Goal: Transaction & Acquisition: Purchase product/service

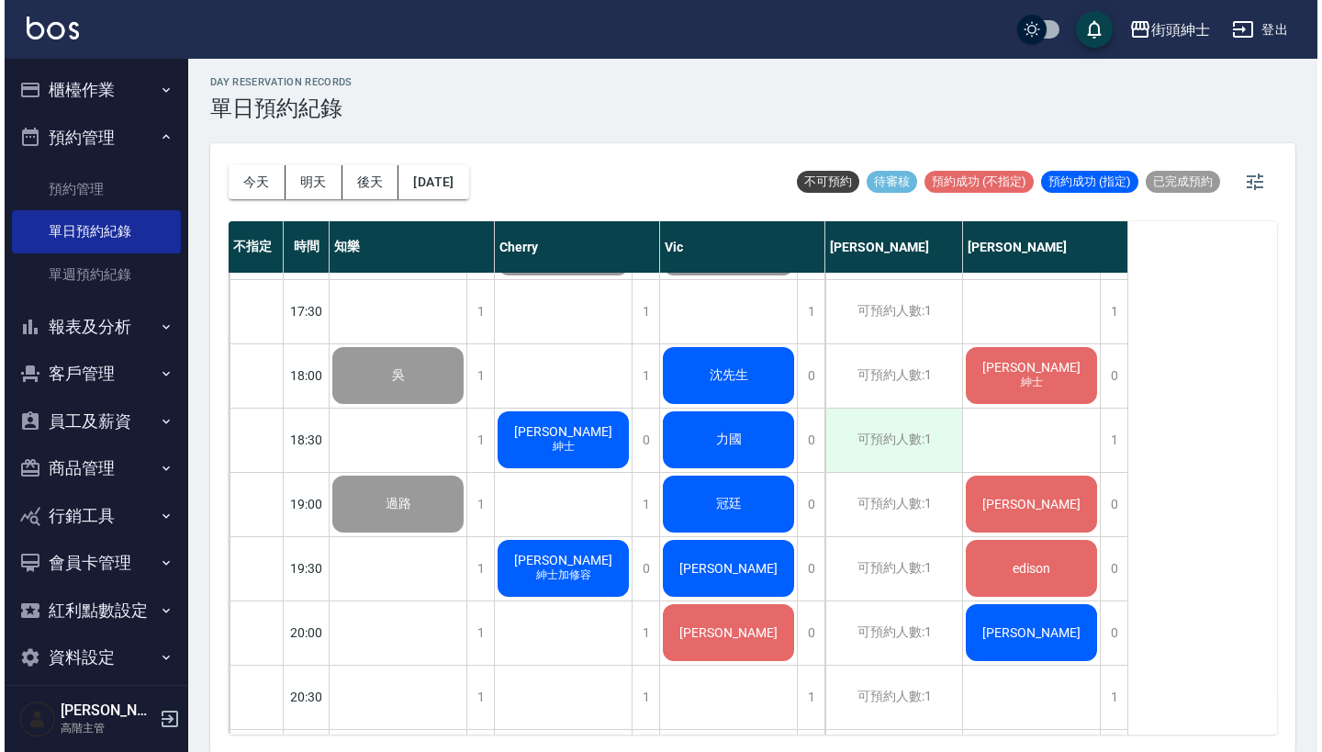
scroll to position [1063, 0]
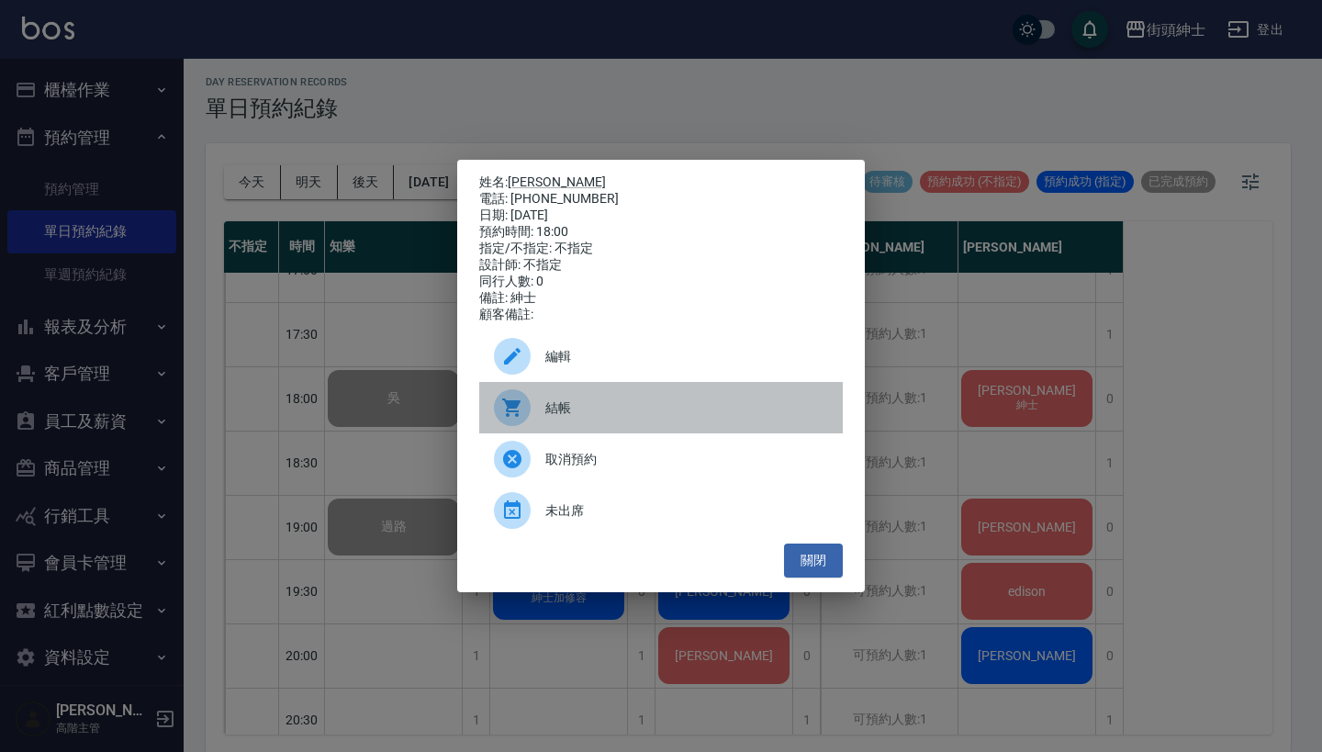
click at [643, 414] on span "結帳" at bounding box center [686, 407] width 283 height 19
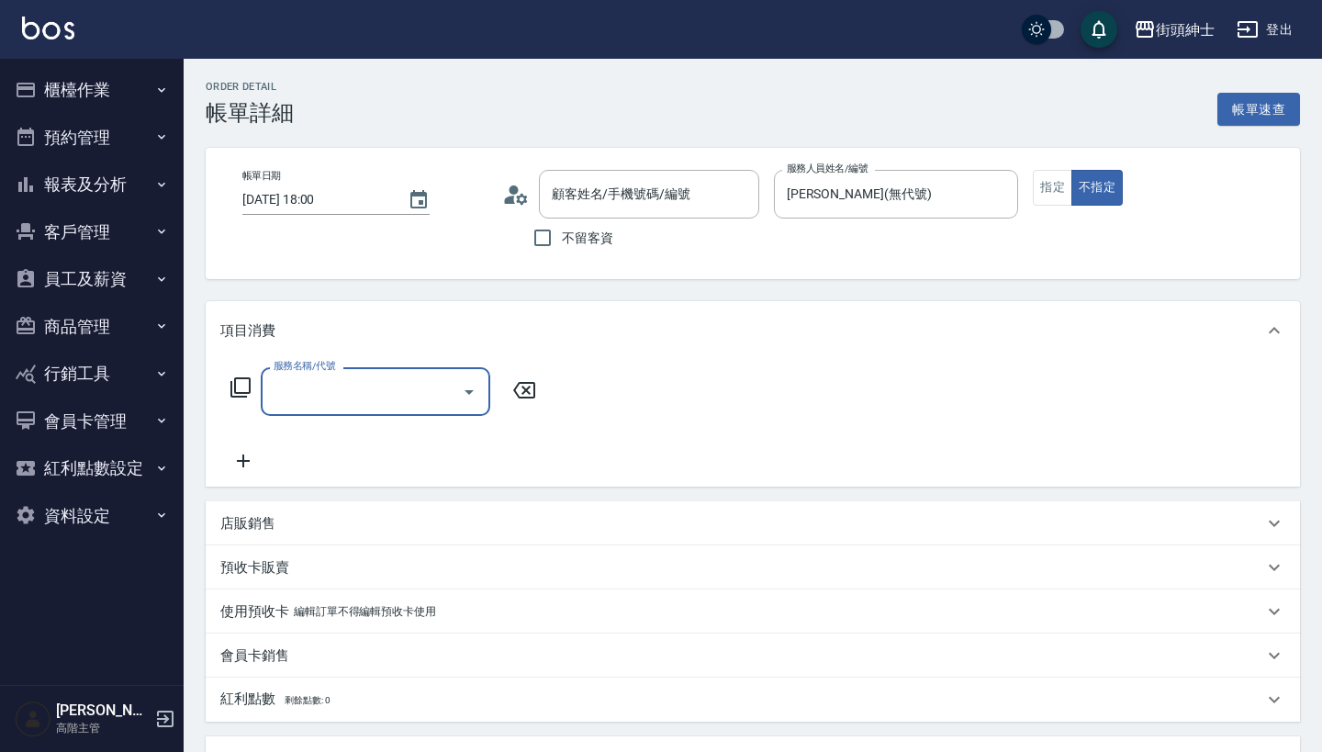
type input "[PERSON_NAME]/0908169203/null"
click at [318, 394] on input "服務名稱/代號" at bounding box center [361, 391] width 185 height 32
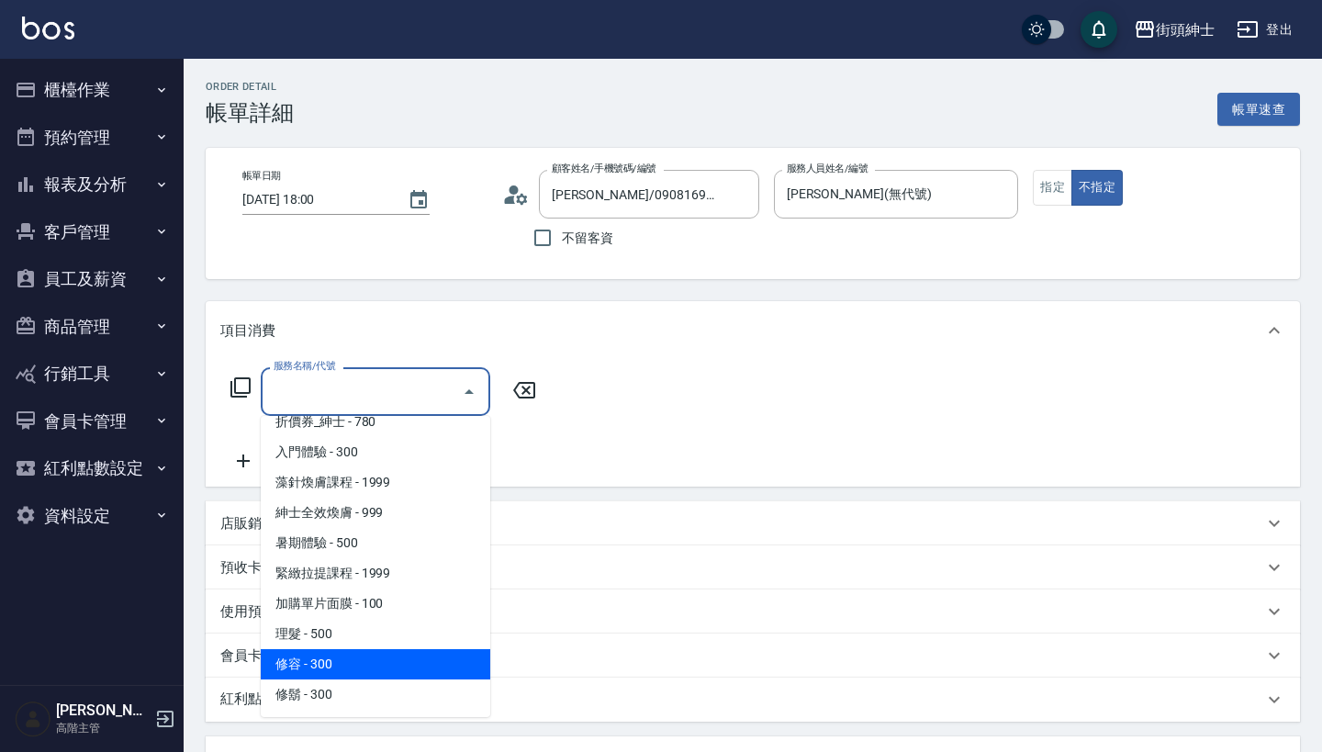
scroll to position [77, 0]
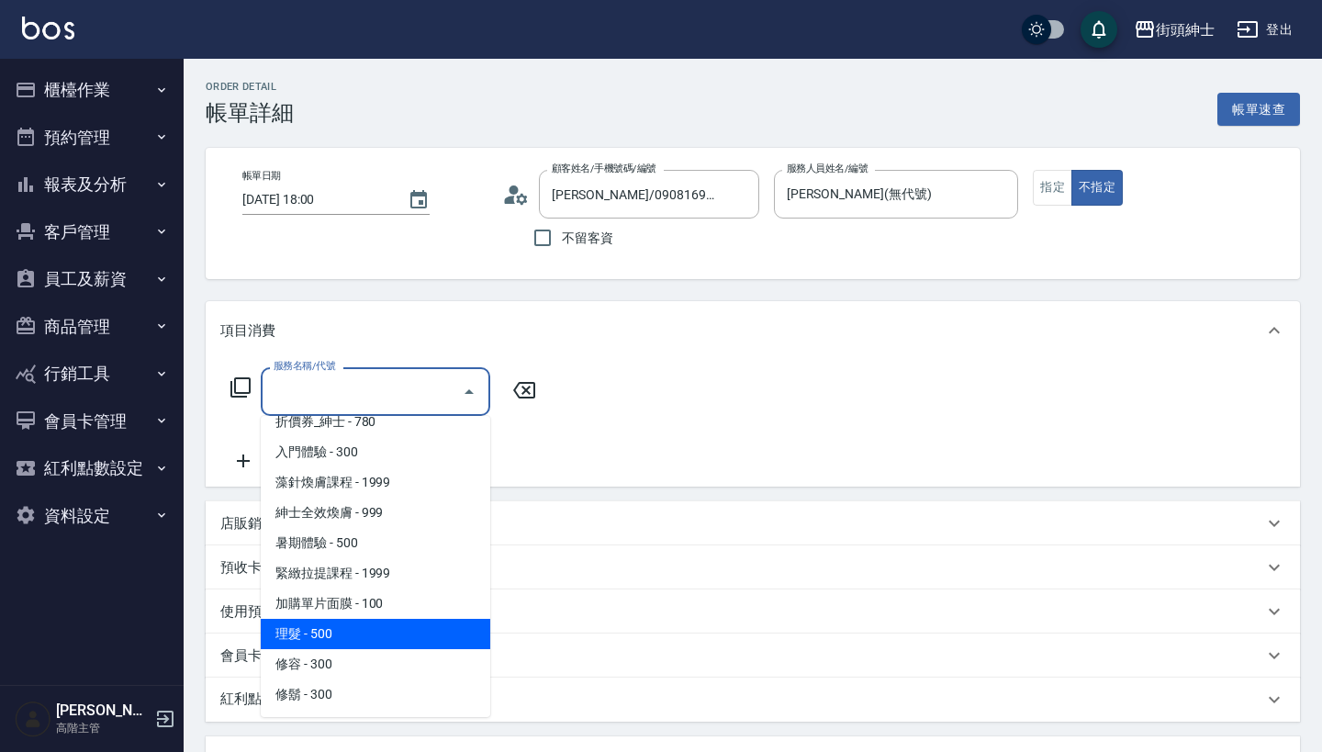
click at [365, 637] on span "理髮 - 500" at bounding box center [375, 634] width 229 height 30
type input "理髮(A02)"
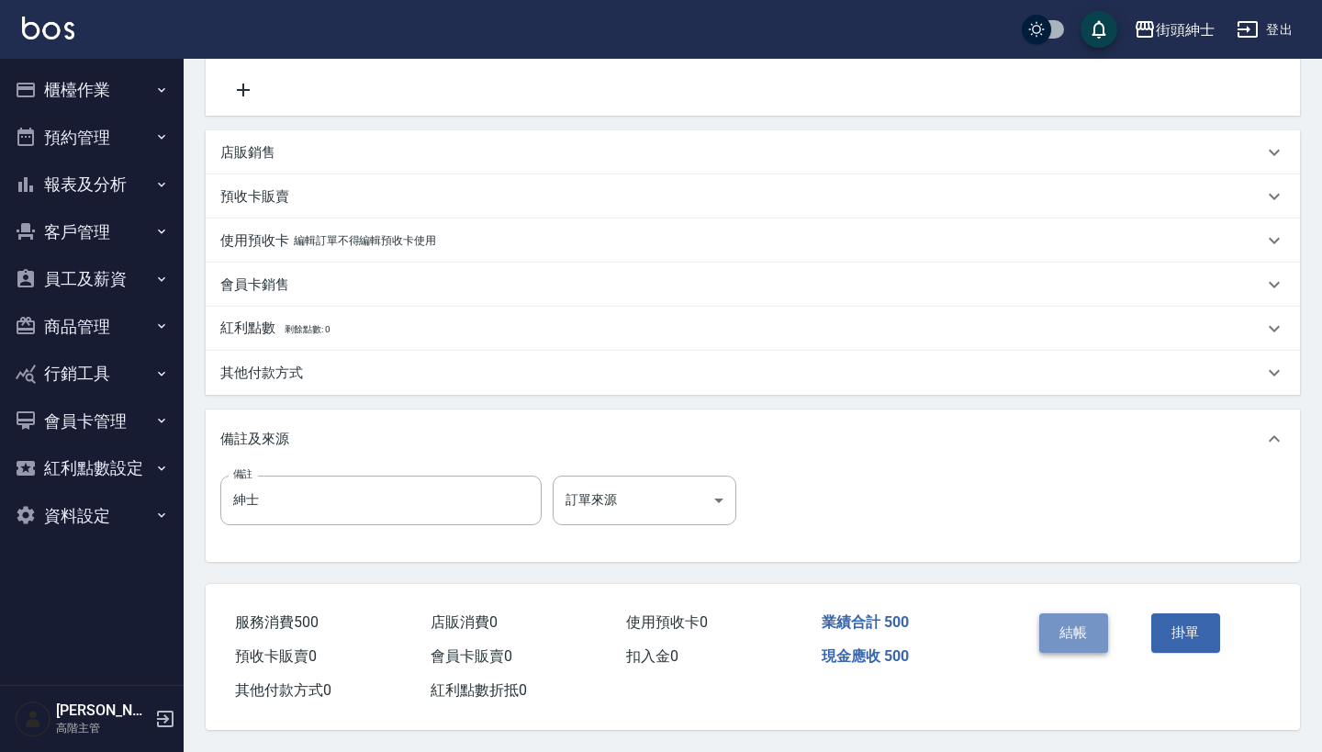
click at [1078, 613] on button "結帳" at bounding box center [1073, 632] width 69 height 39
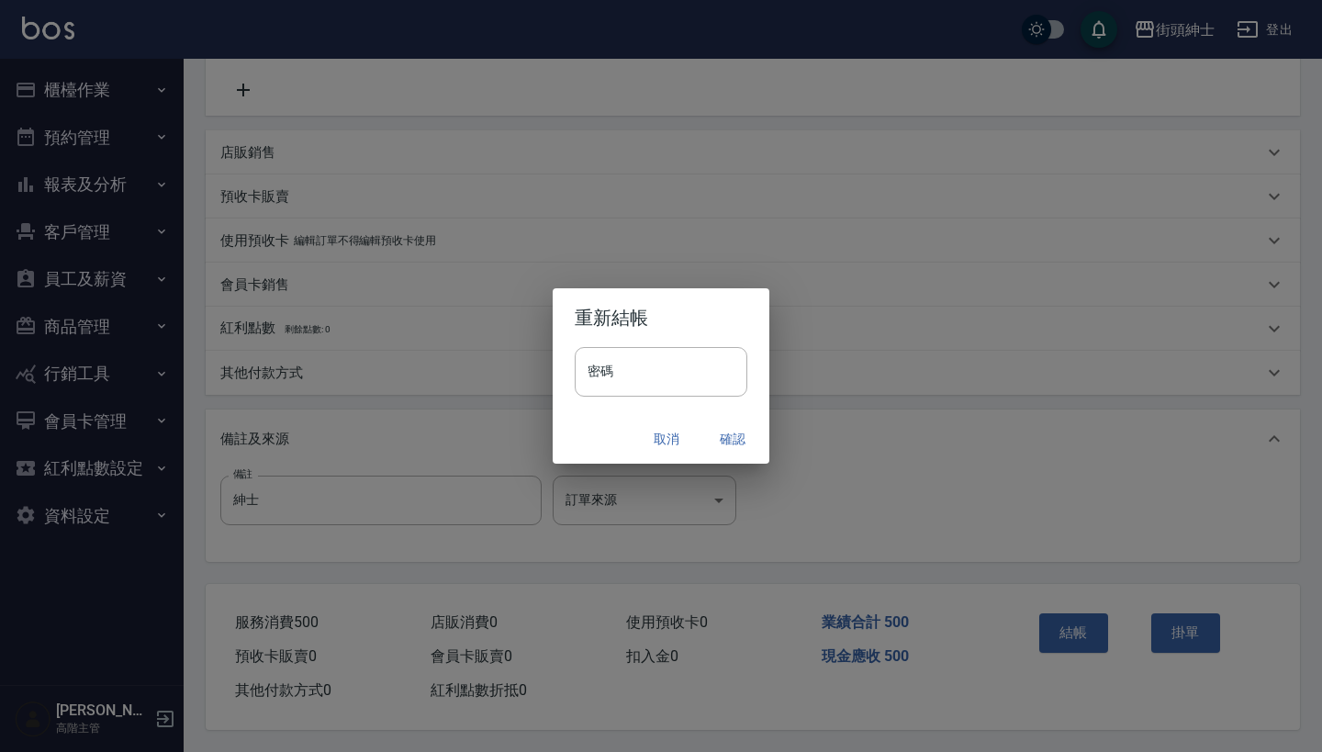
click at [742, 437] on button "確認" at bounding box center [732, 439] width 59 height 34
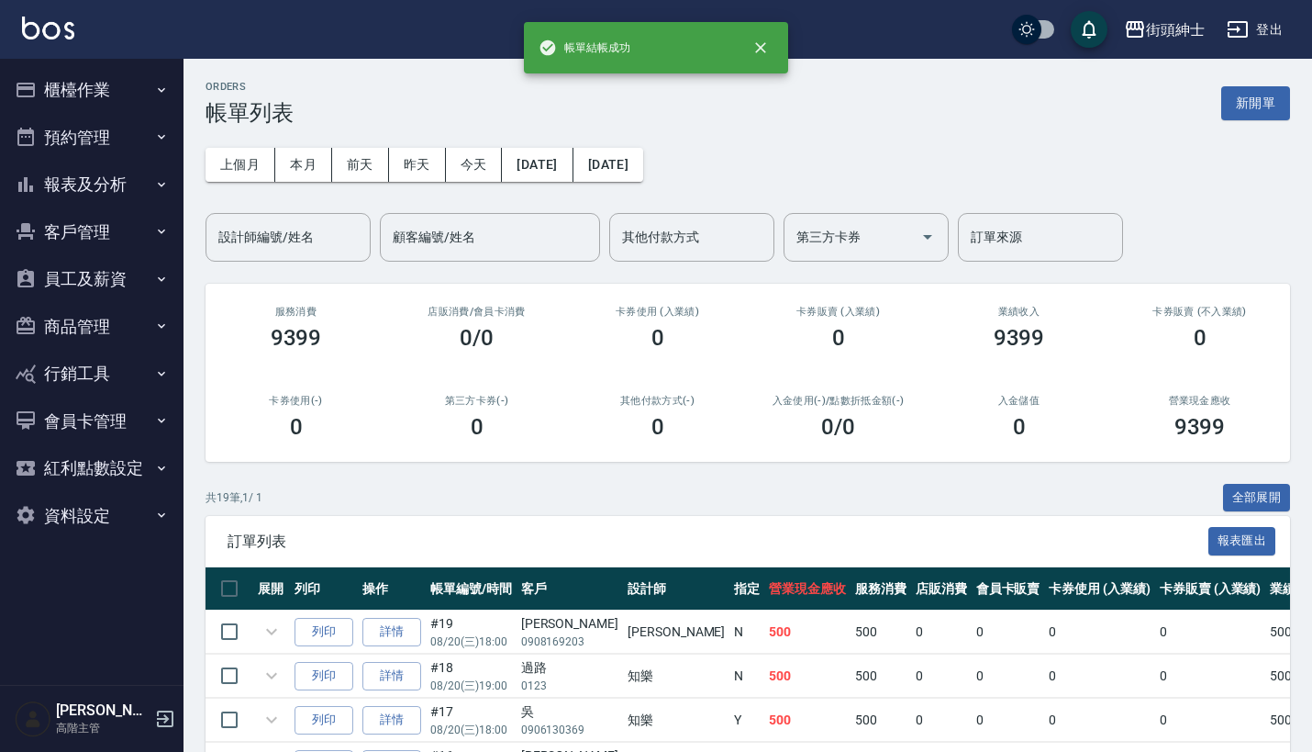
click at [116, 122] on button "預約管理" at bounding box center [91, 138] width 169 height 48
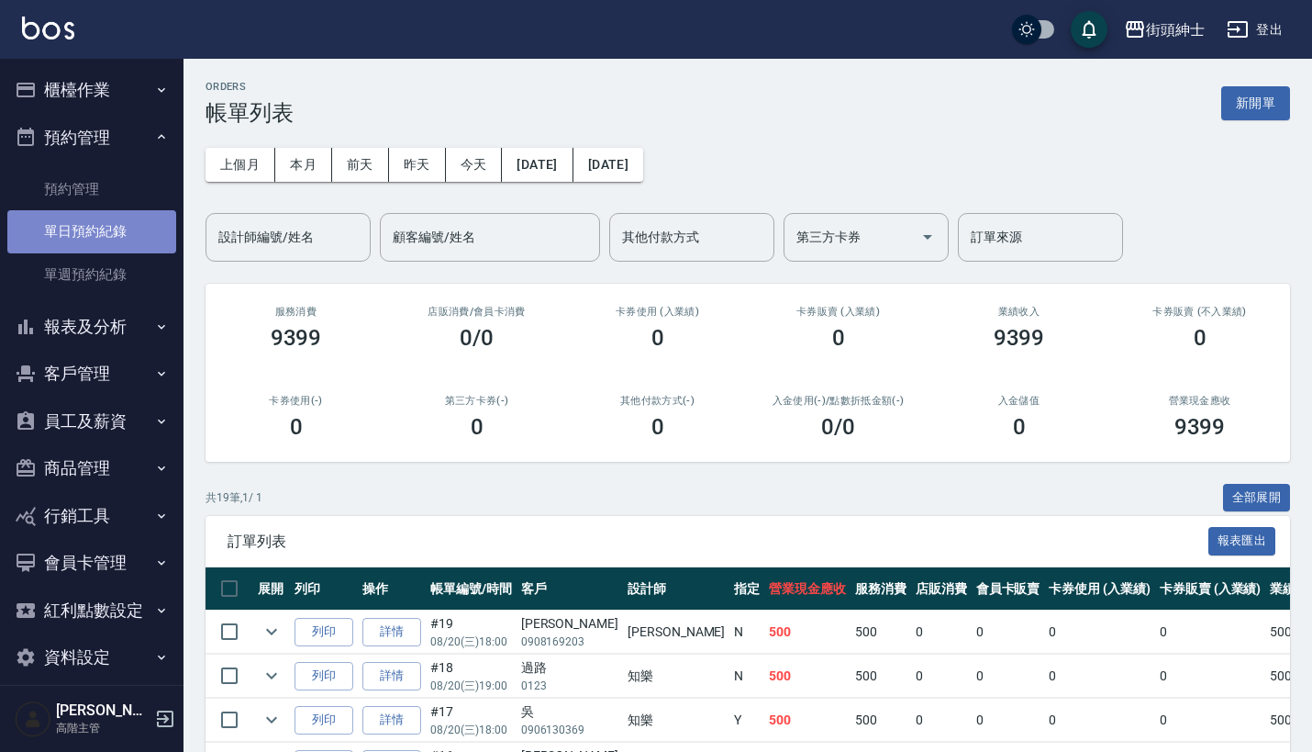
click at [108, 226] on link "單日預約紀錄" at bounding box center [91, 231] width 169 height 42
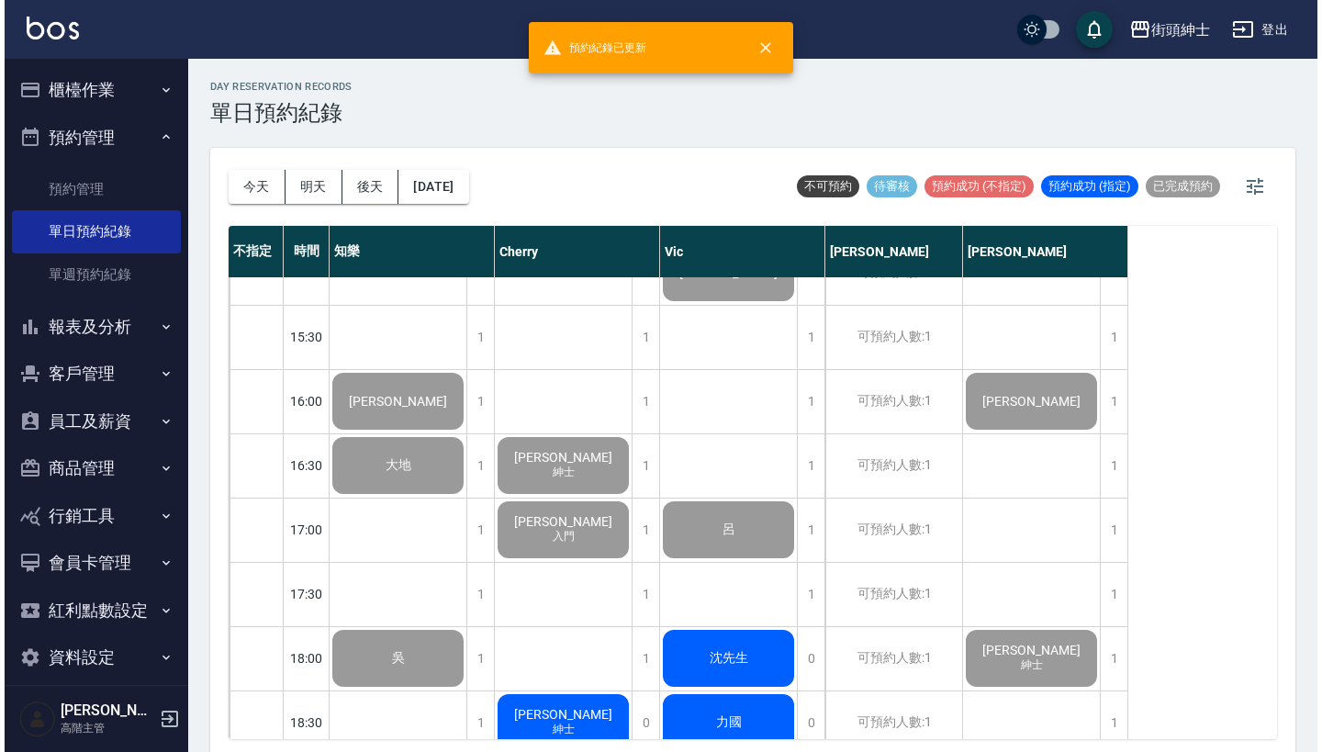
scroll to position [1007, 0]
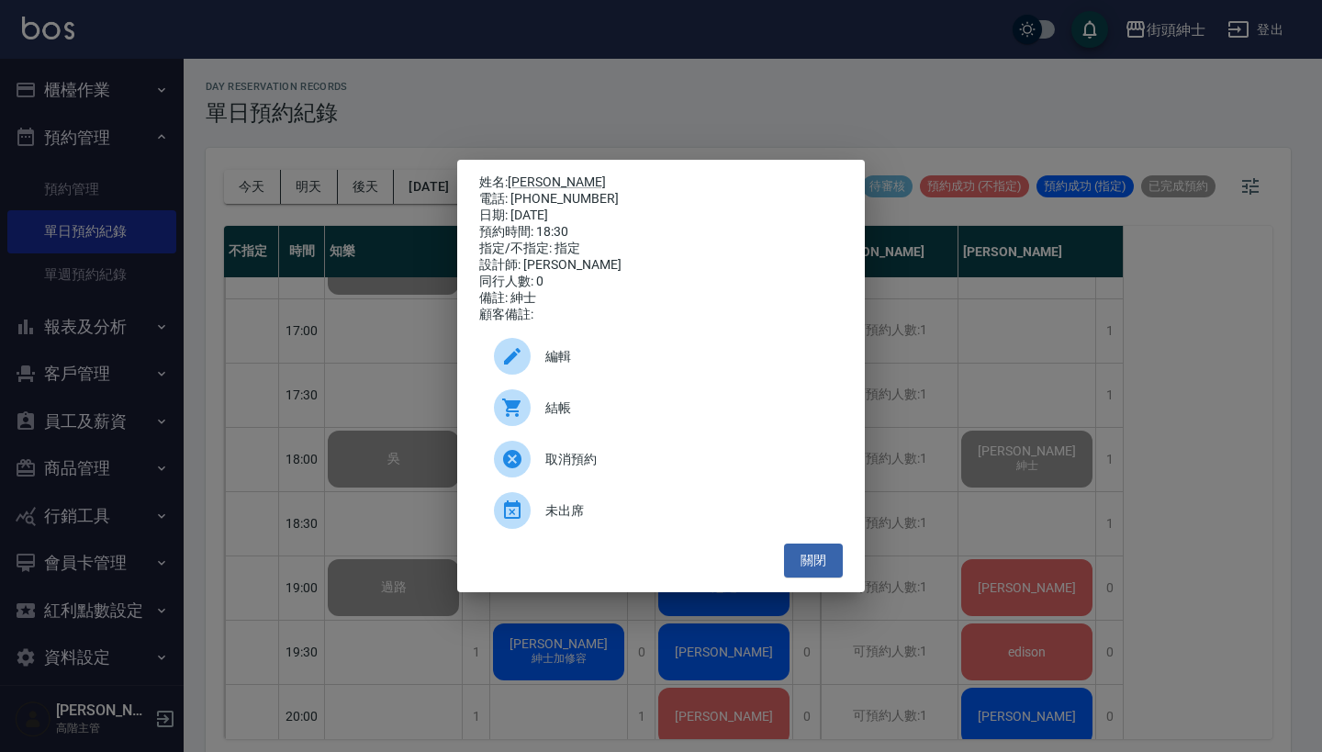
click at [616, 404] on div "結帳" at bounding box center [660, 407] width 363 height 51
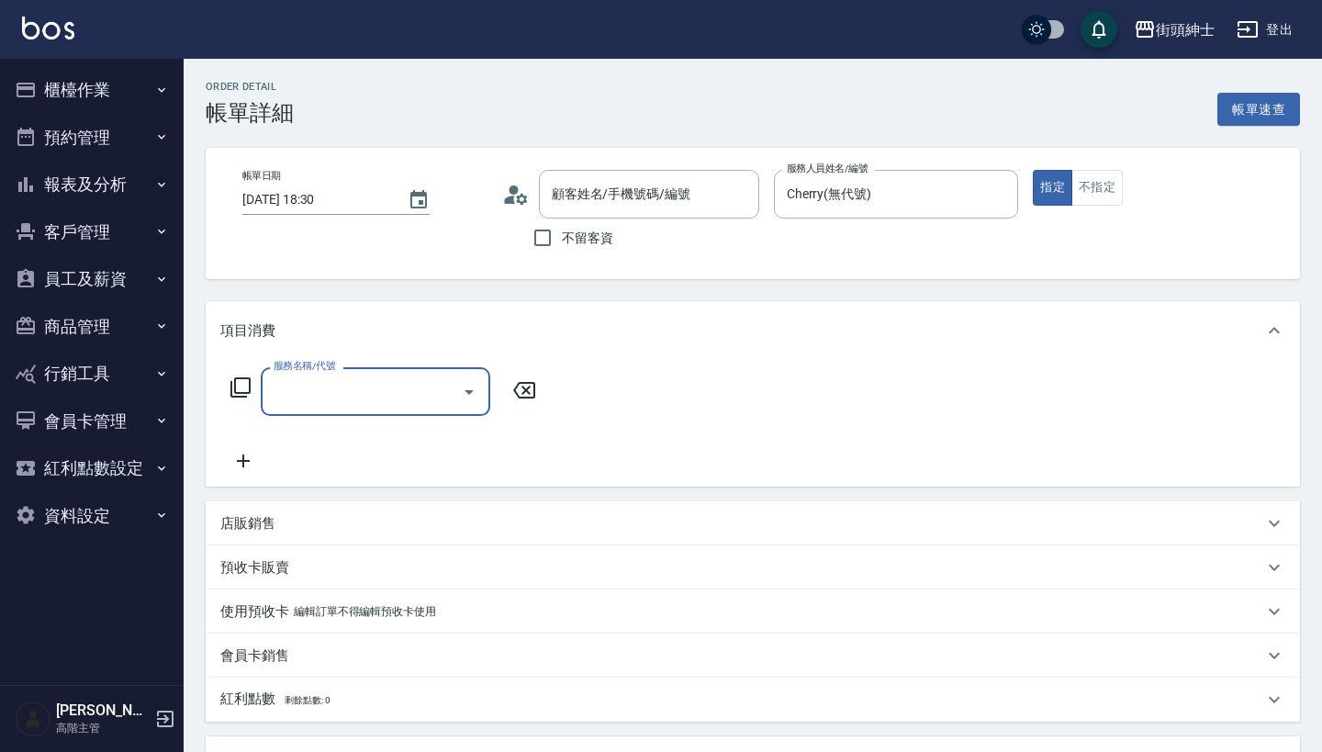
type input "[PERSON_NAME]/0908169203/null"
click at [410, 395] on input "服務名稱/代號" at bounding box center [361, 391] width 185 height 32
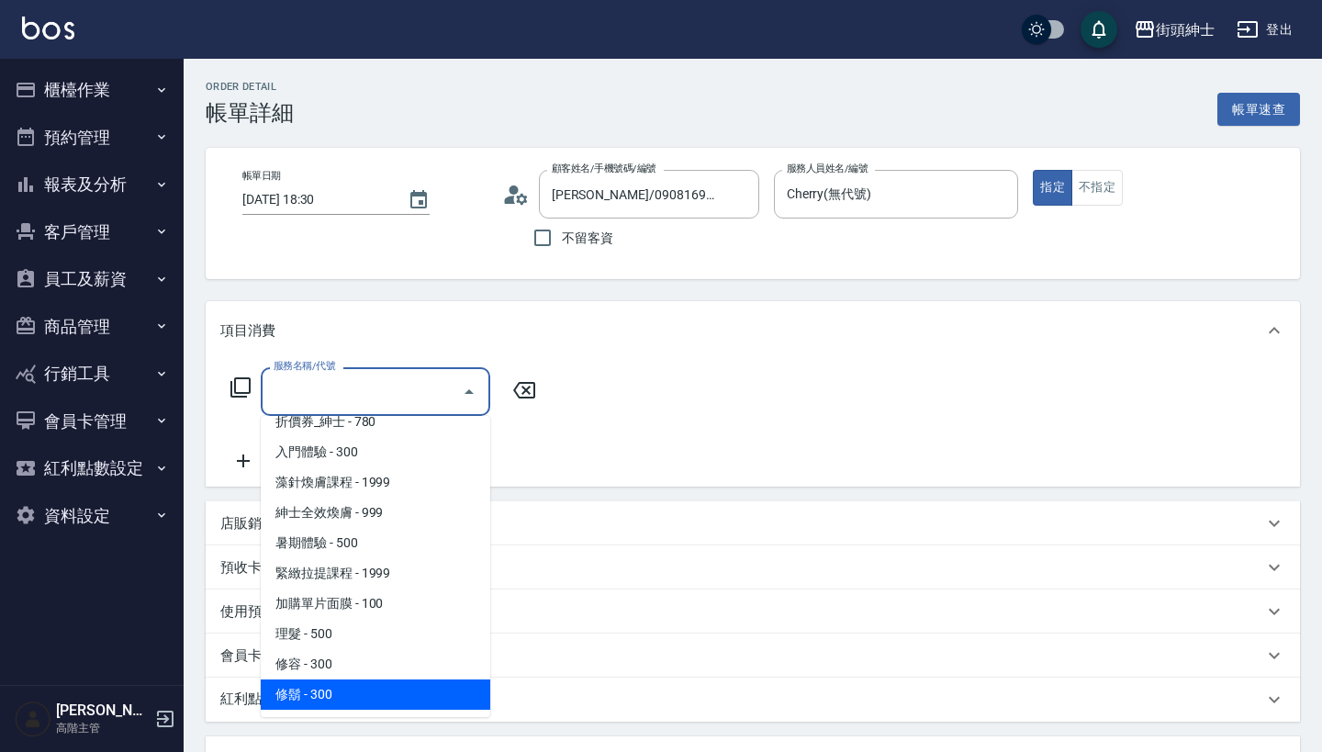
scroll to position [77, 0]
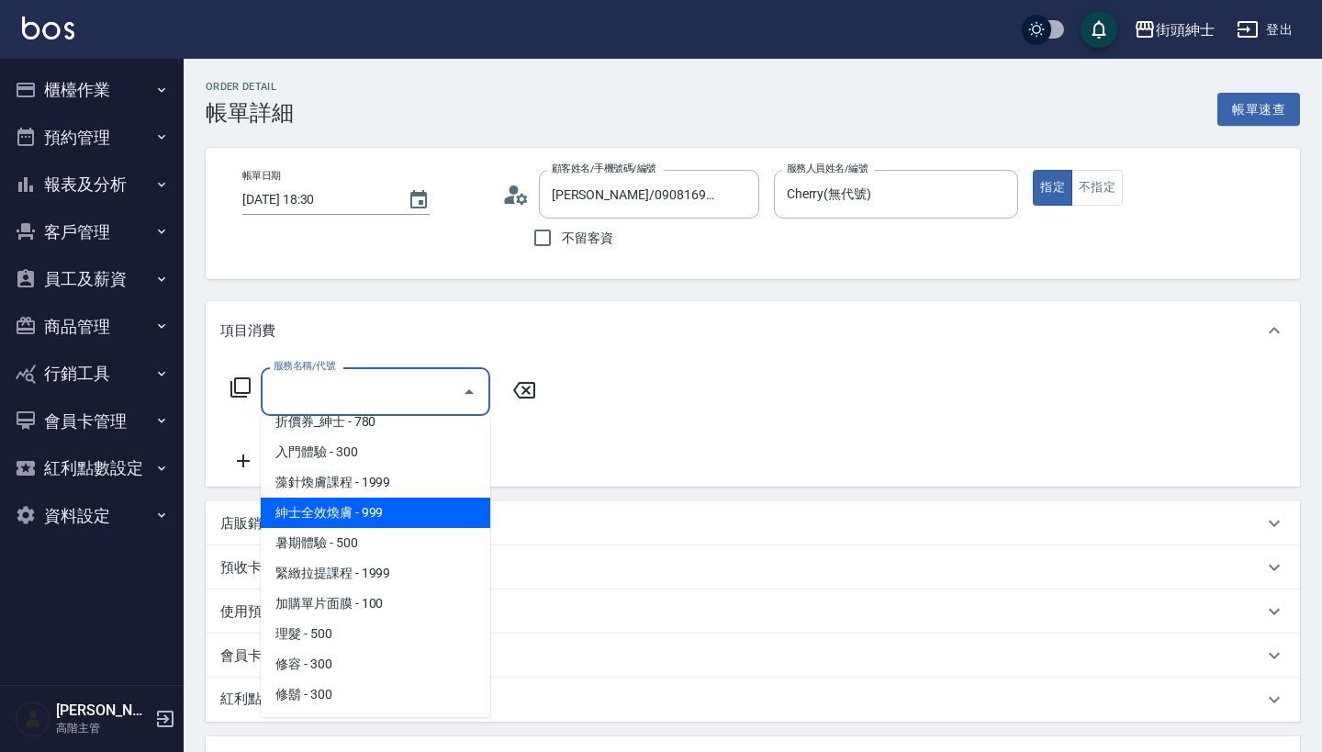
click at [385, 499] on span "紳士全效煥膚 - 999" at bounding box center [375, 512] width 229 height 30
type input "紳士全效煥膚"
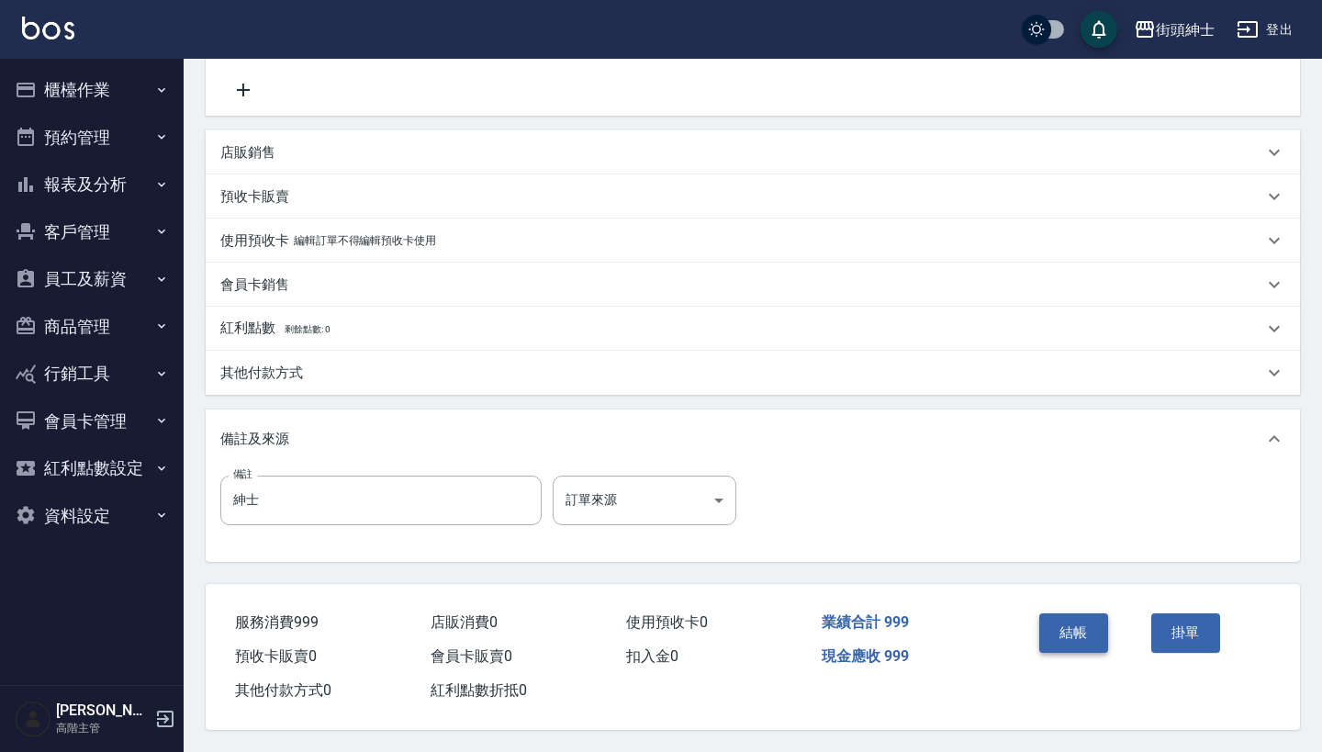
scroll to position [380, 0]
click at [1083, 630] on button "結帳" at bounding box center [1073, 632] width 69 height 39
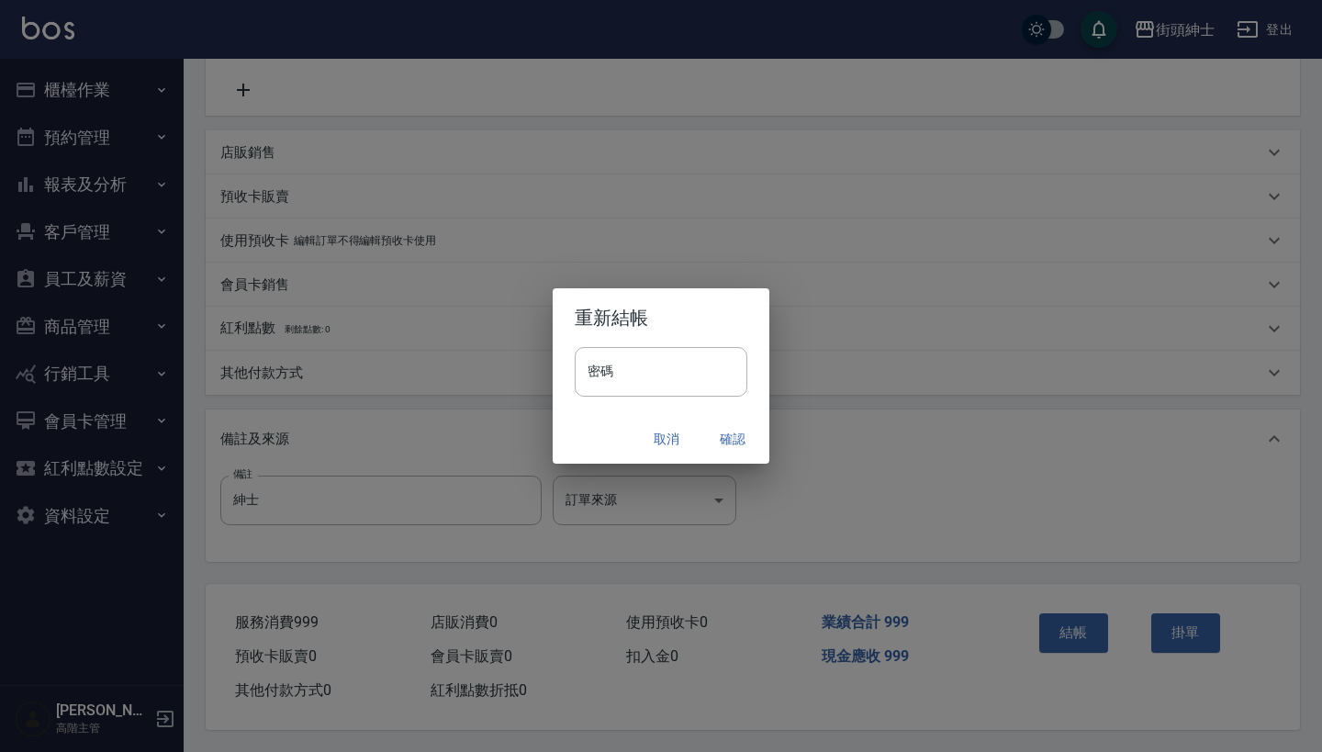
click at [731, 430] on button "確認" at bounding box center [732, 439] width 59 height 34
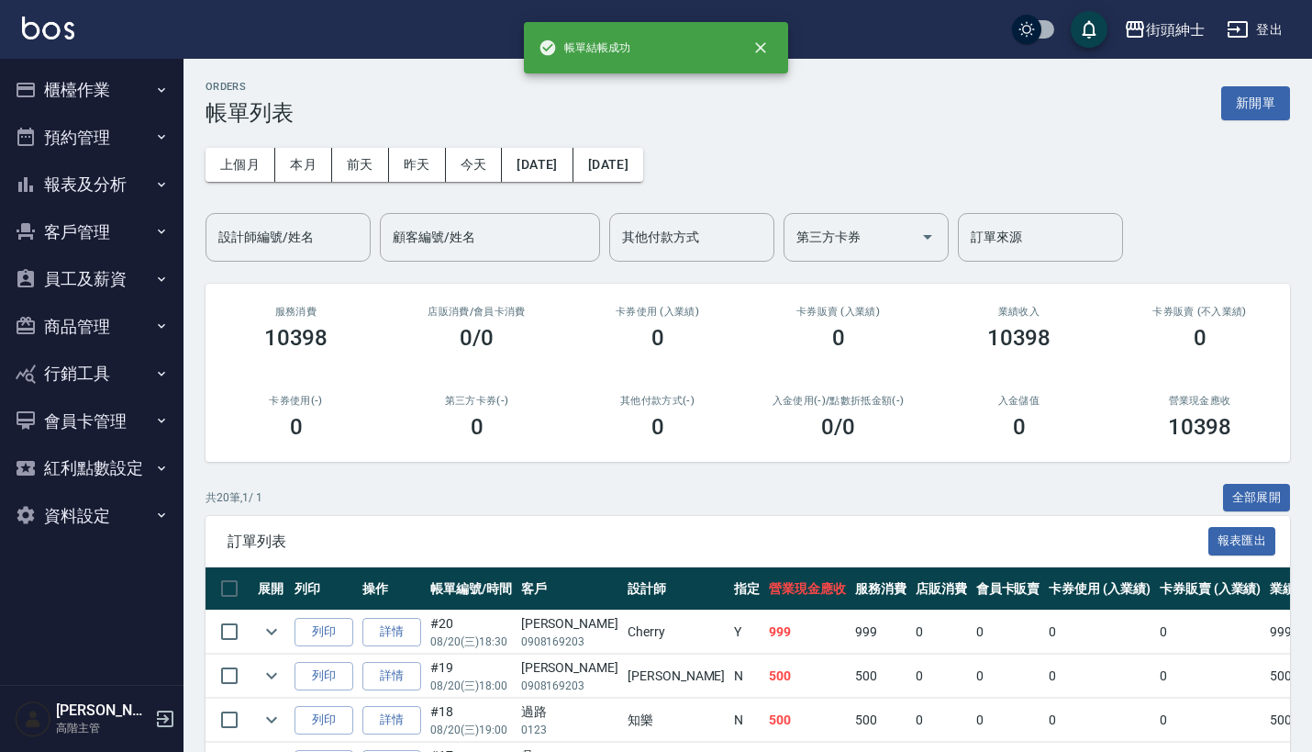
click at [72, 117] on button "預約管理" at bounding box center [91, 138] width 169 height 48
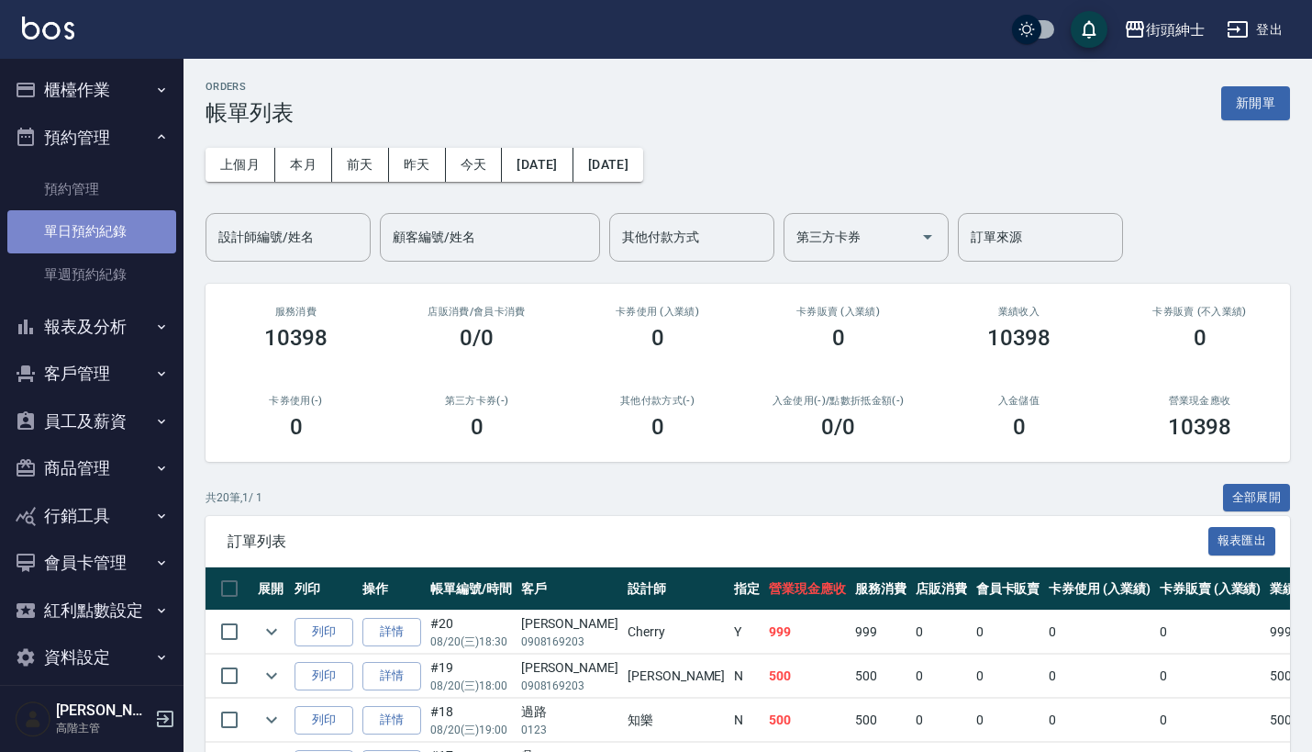
click at [91, 230] on link "單日預約紀錄" at bounding box center [91, 231] width 169 height 42
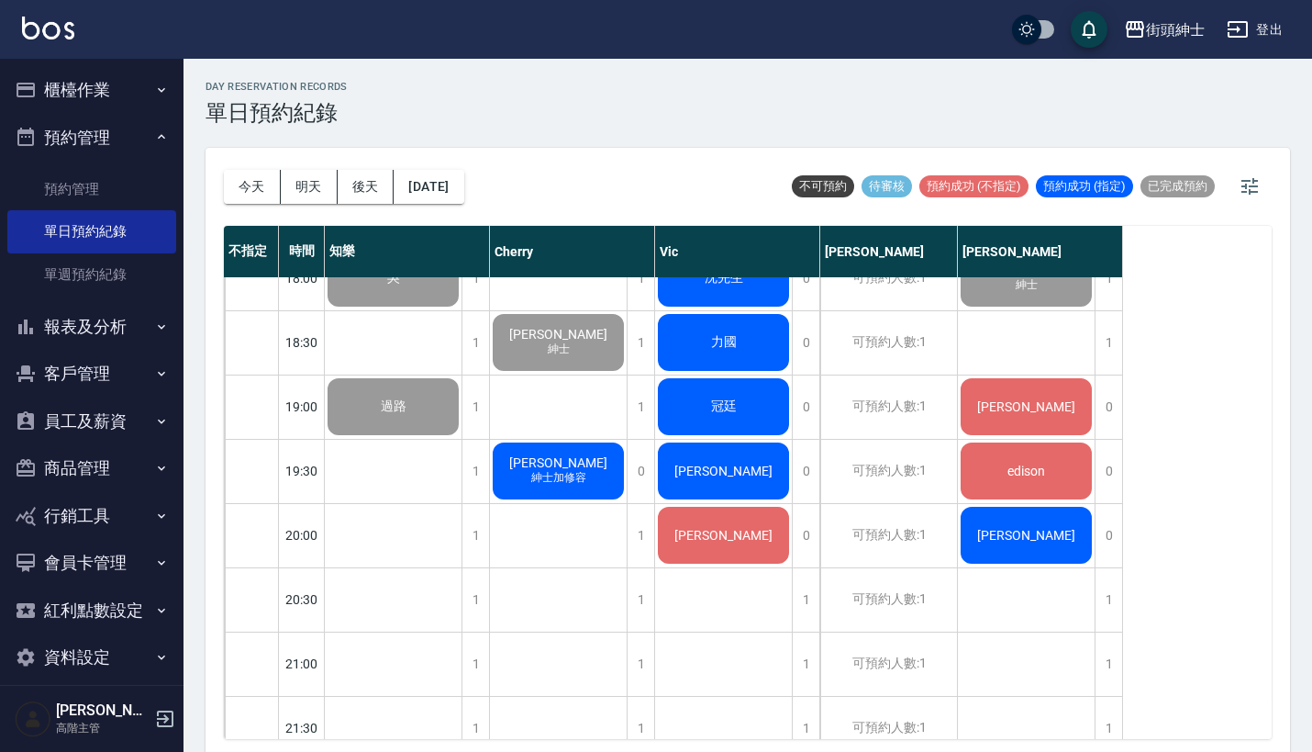
scroll to position [1190, 0]
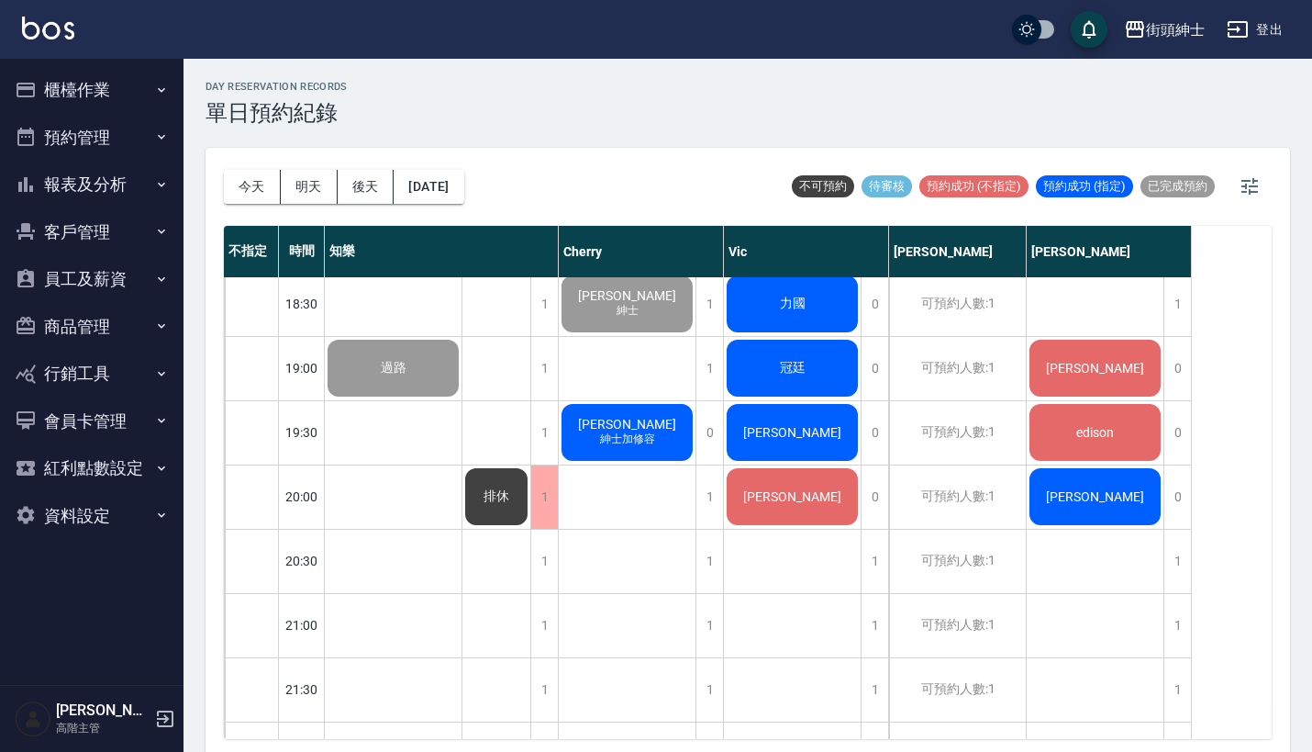
scroll to position [1210, 0]
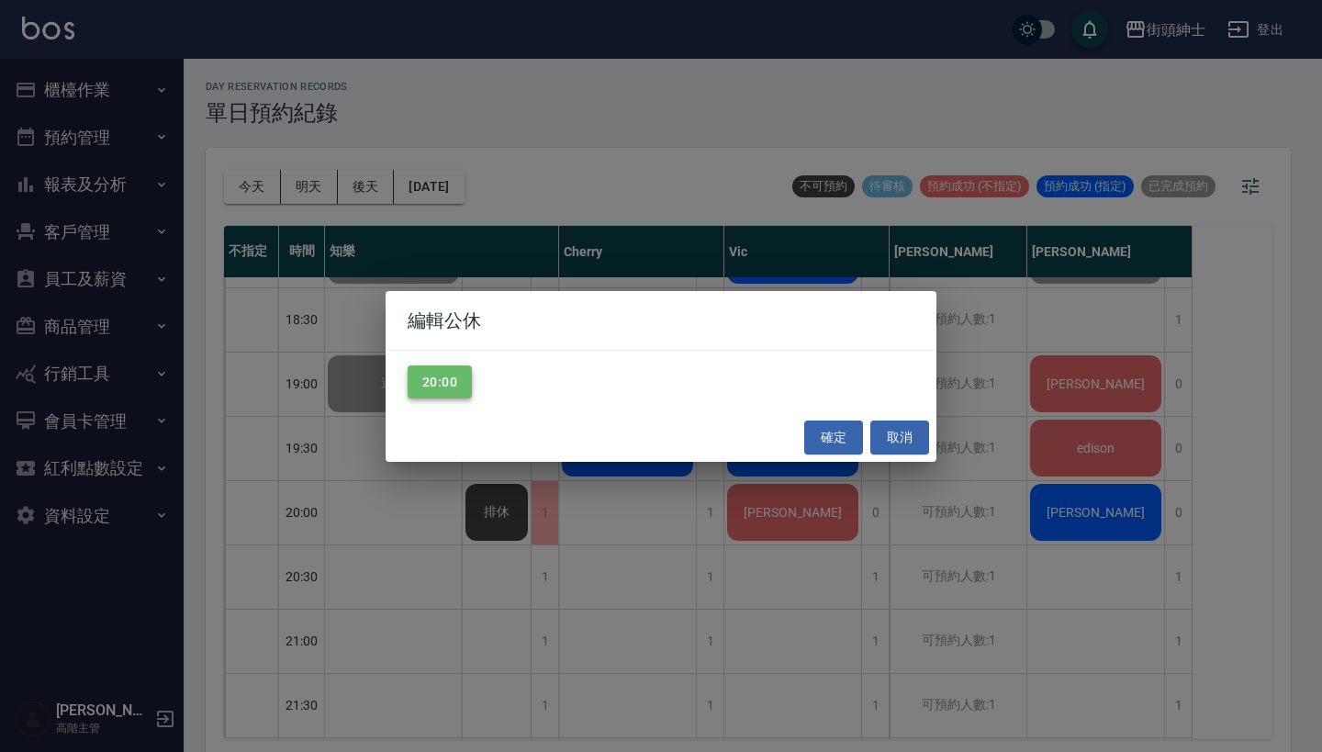
click at [456, 371] on button "20:00" at bounding box center [439, 382] width 64 height 34
click at [841, 436] on button "確定" at bounding box center [833, 437] width 59 height 34
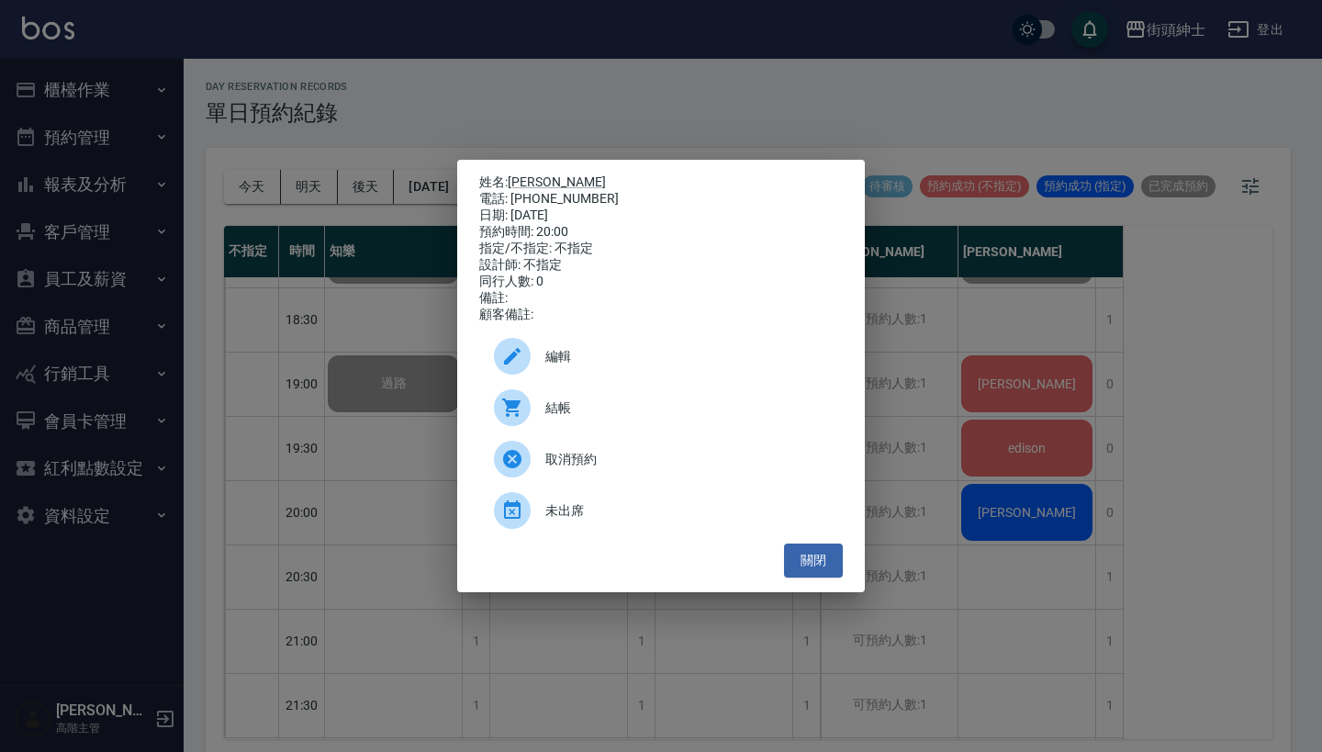
click at [622, 366] on span "編輯" at bounding box center [686, 356] width 283 height 19
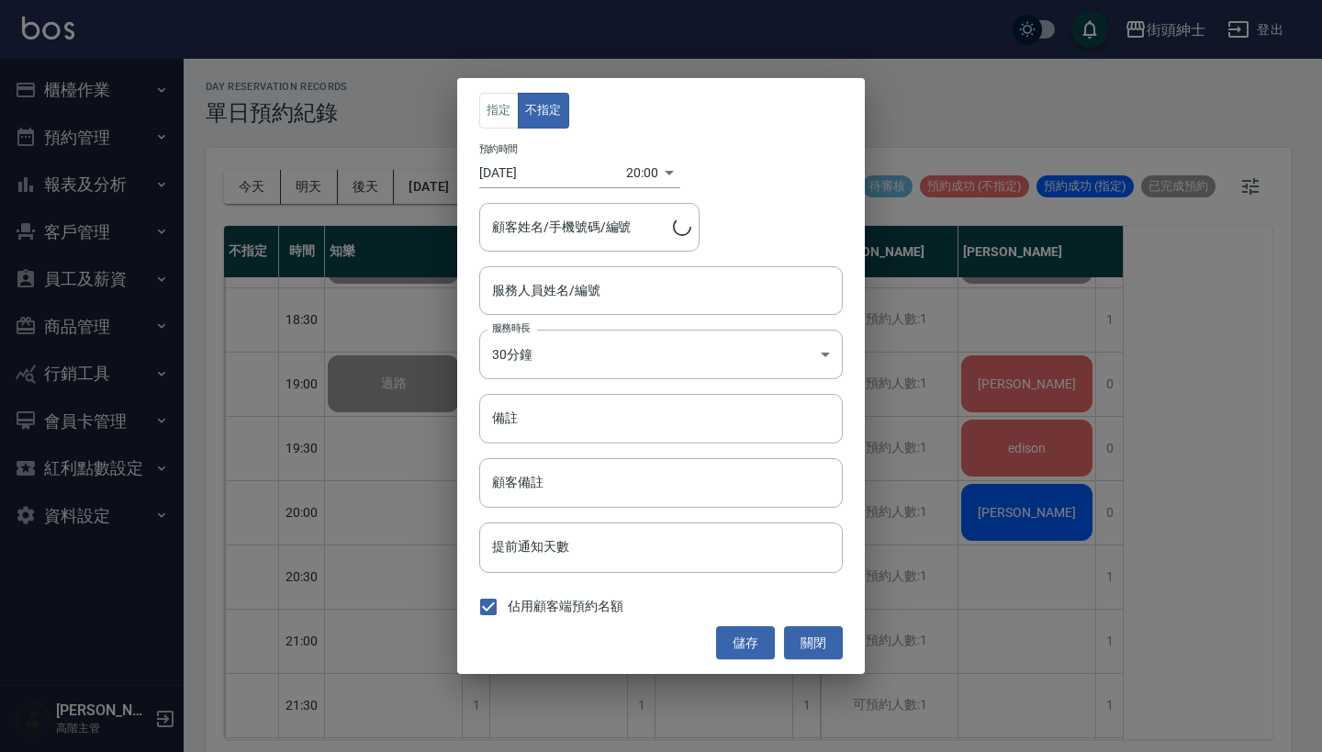
type input "王昱捷/0975591997"
click at [585, 295] on input "Vic(無代號)" at bounding box center [646, 290] width 319 height 32
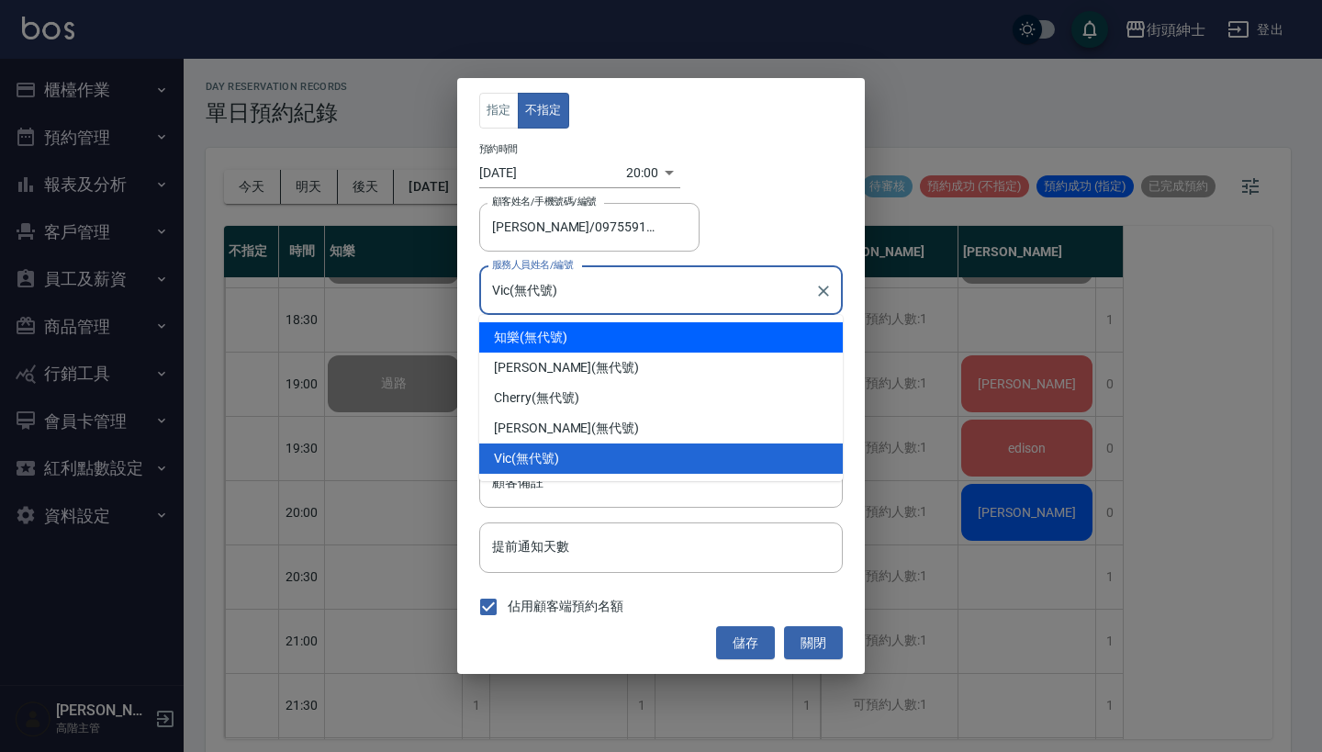
click at [584, 326] on div "知樂 (無代號)" at bounding box center [660, 337] width 363 height 30
type input "知樂(無代號)"
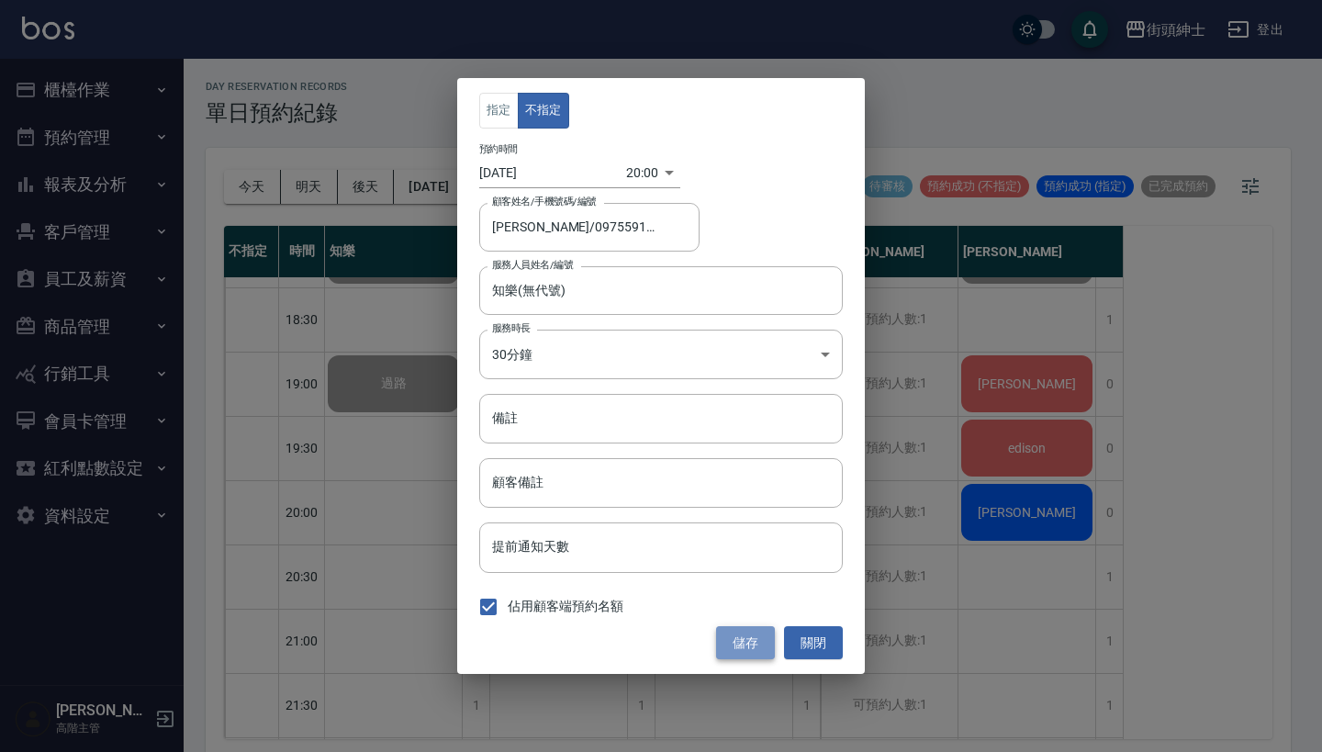
click at [740, 640] on button "儲存" at bounding box center [745, 643] width 59 height 34
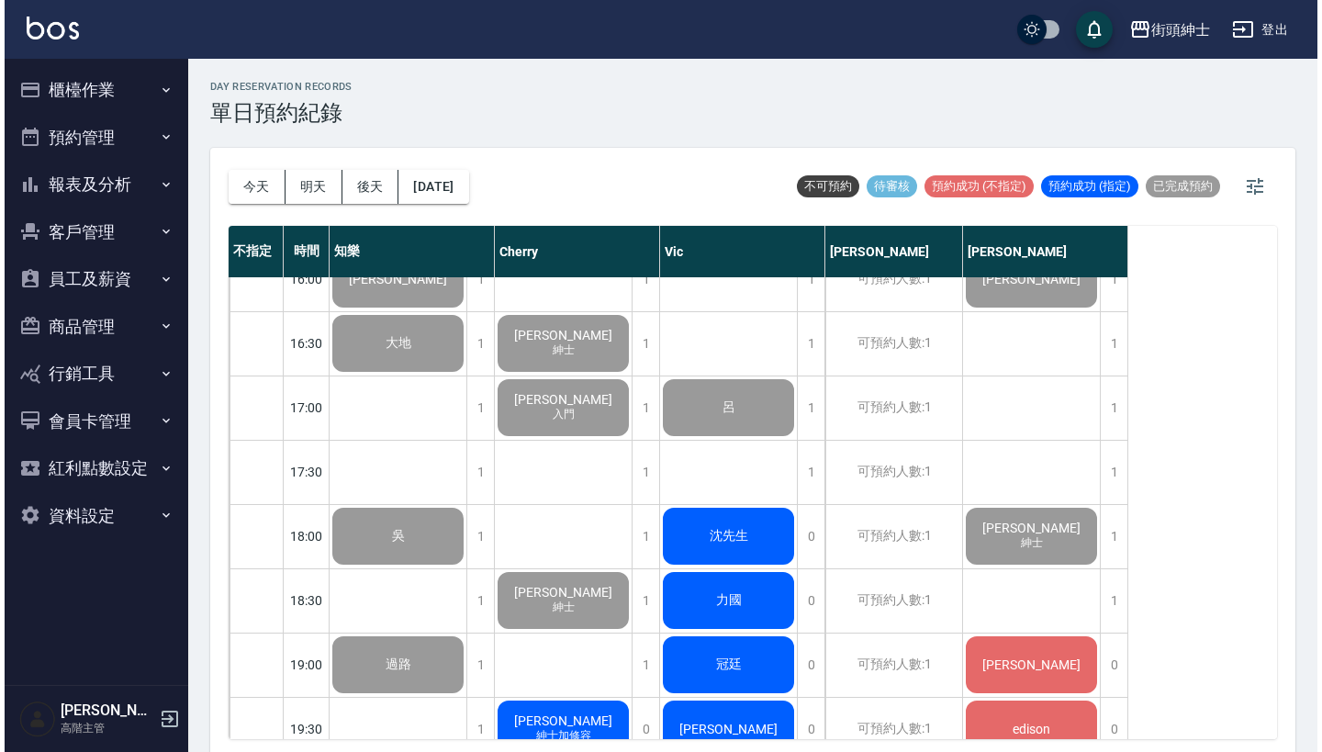
scroll to position [1061, 0]
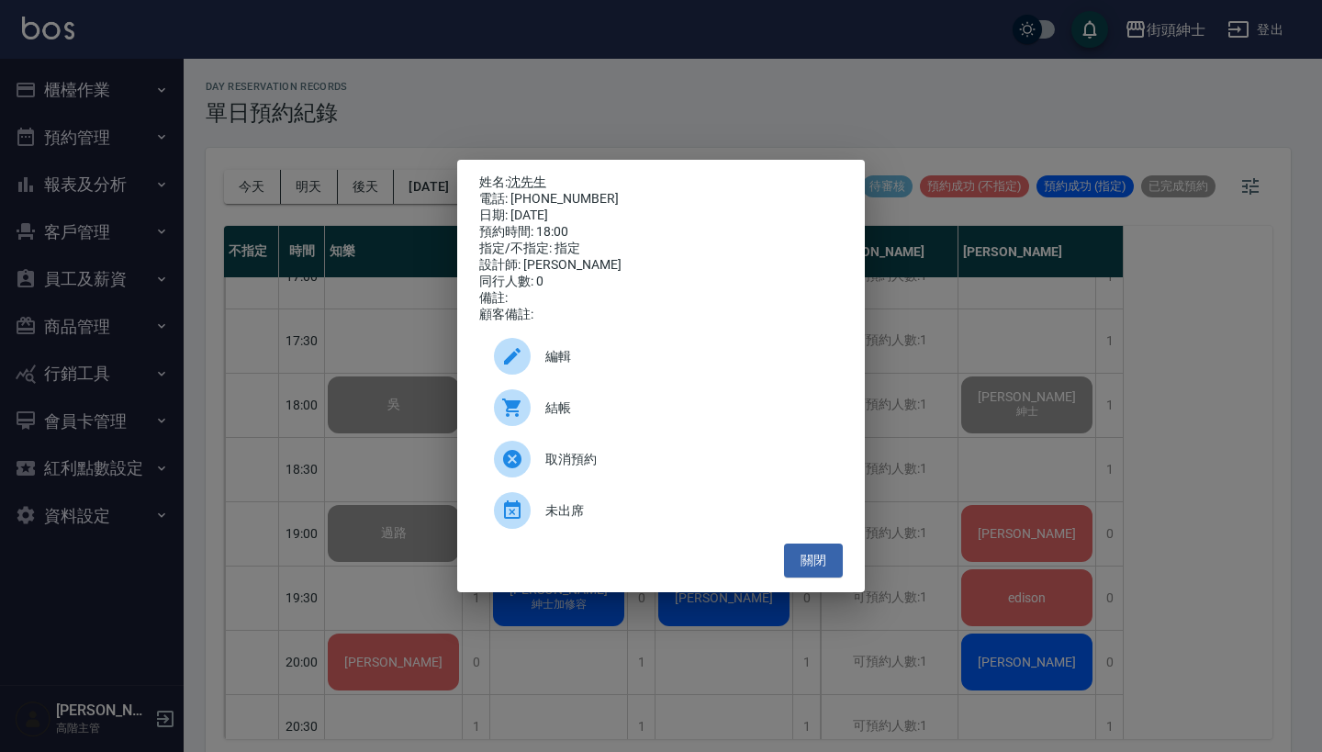
click at [547, 426] on div "結帳" at bounding box center [660, 407] width 363 height 51
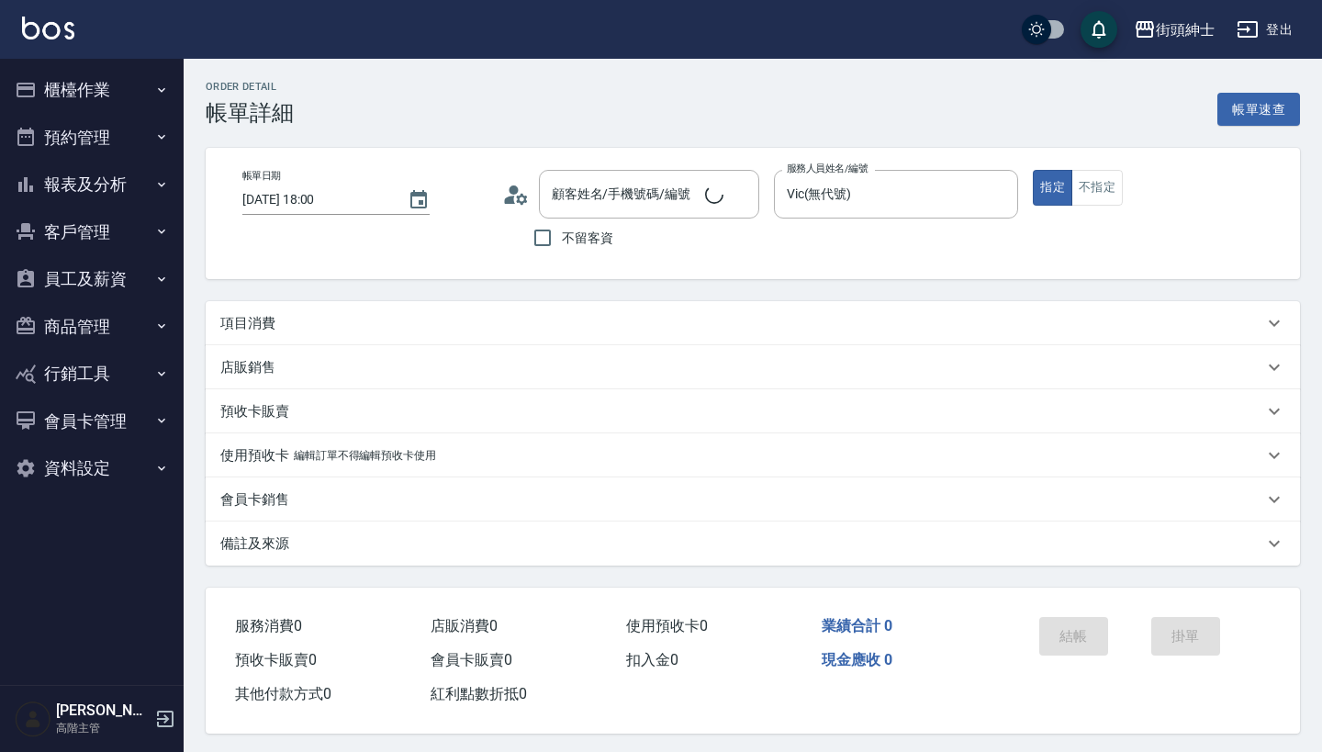
type input "沈先生/0954087368/null"
click at [429, 313] on div "項目消費" at bounding box center [753, 323] width 1094 height 44
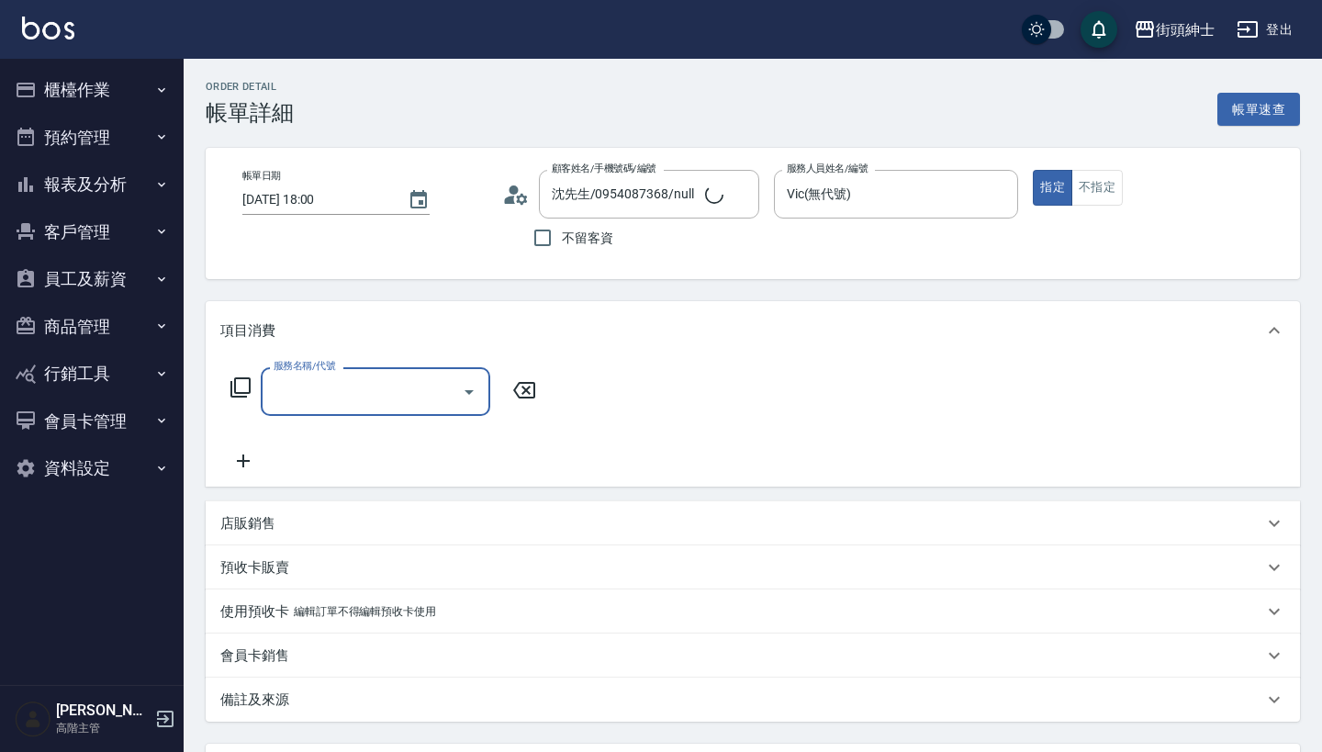
click at [375, 378] on input "服務名稱/代號" at bounding box center [361, 391] width 185 height 32
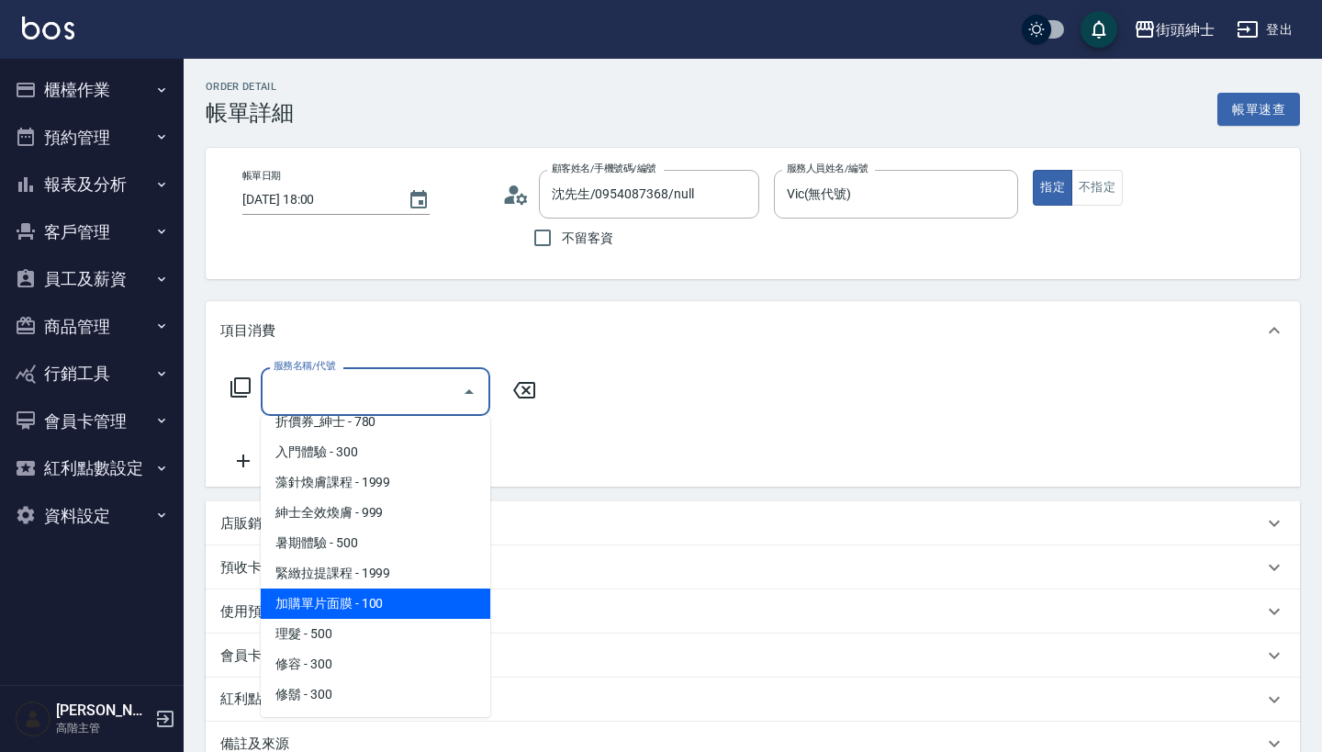
scroll to position [77, 0]
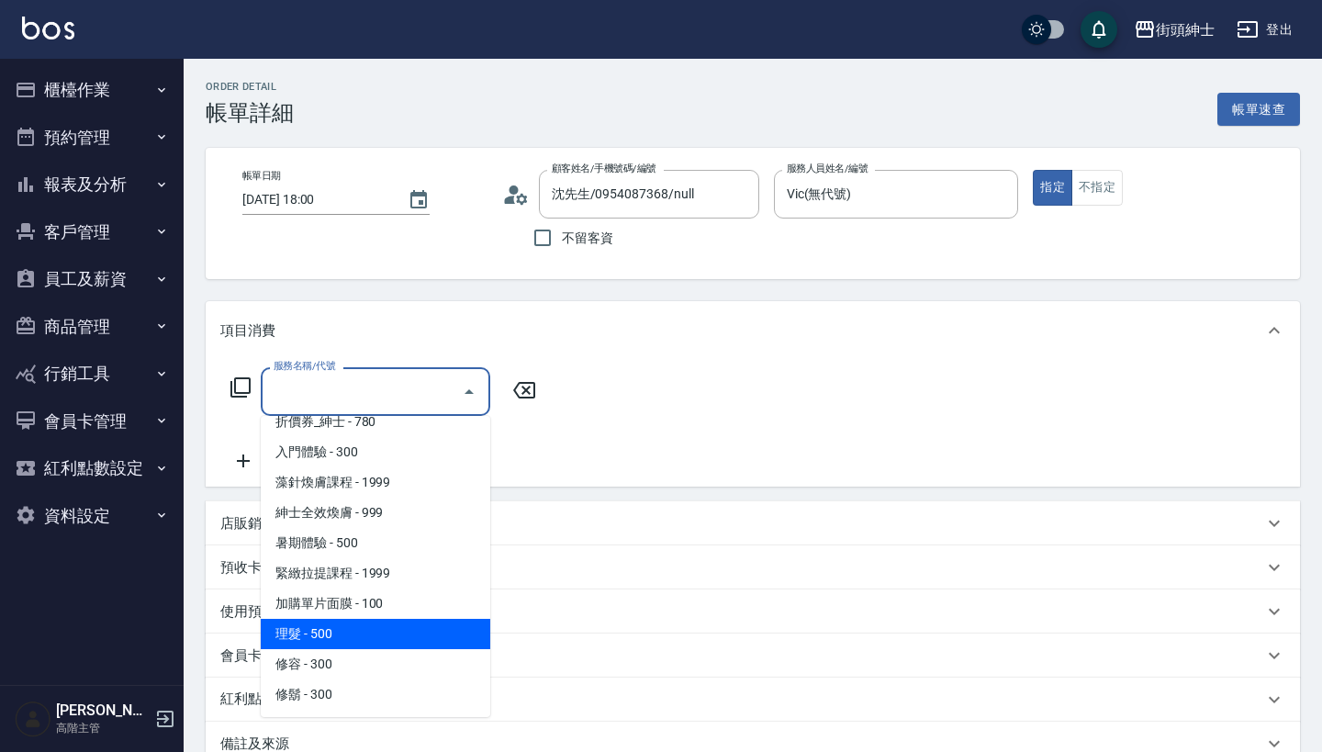
click at [384, 640] on span "理髮 - 500" at bounding box center [375, 634] width 229 height 30
type input "理髮(A02)"
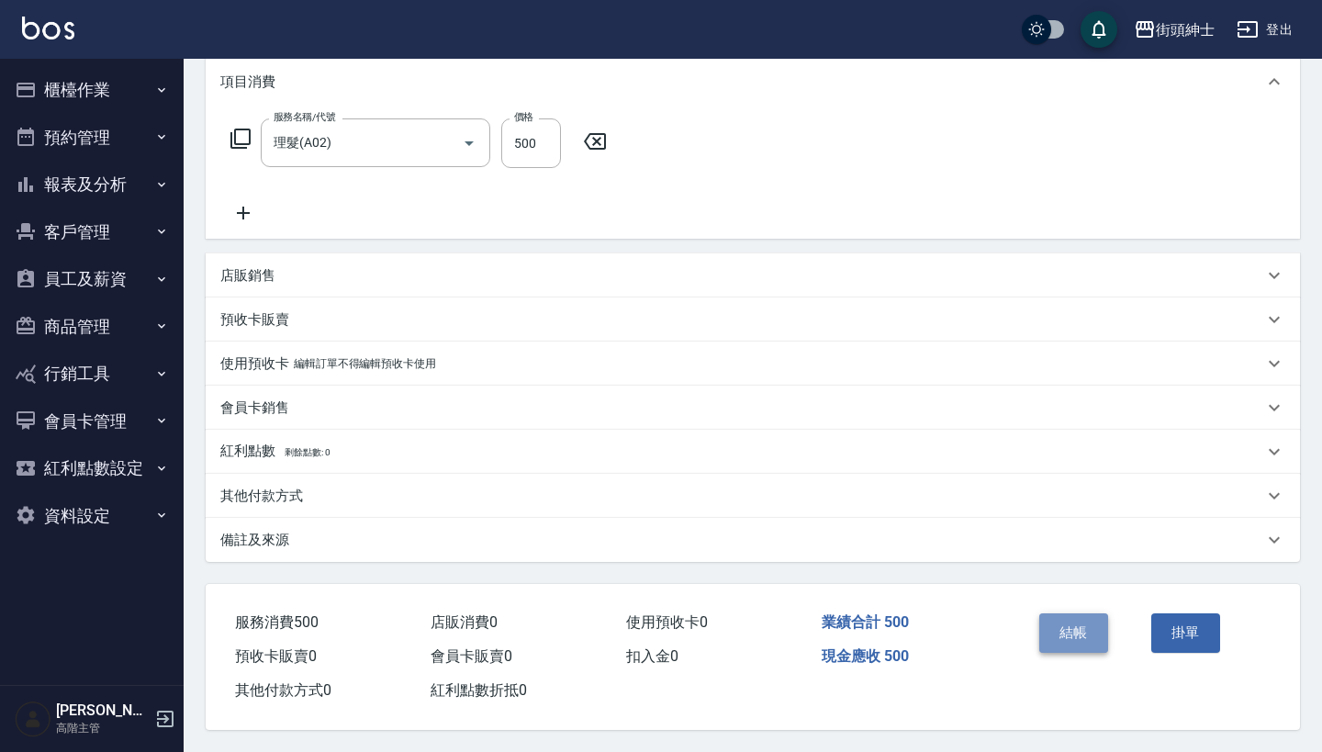
click at [1074, 619] on button "結帳" at bounding box center [1073, 632] width 69 height 39
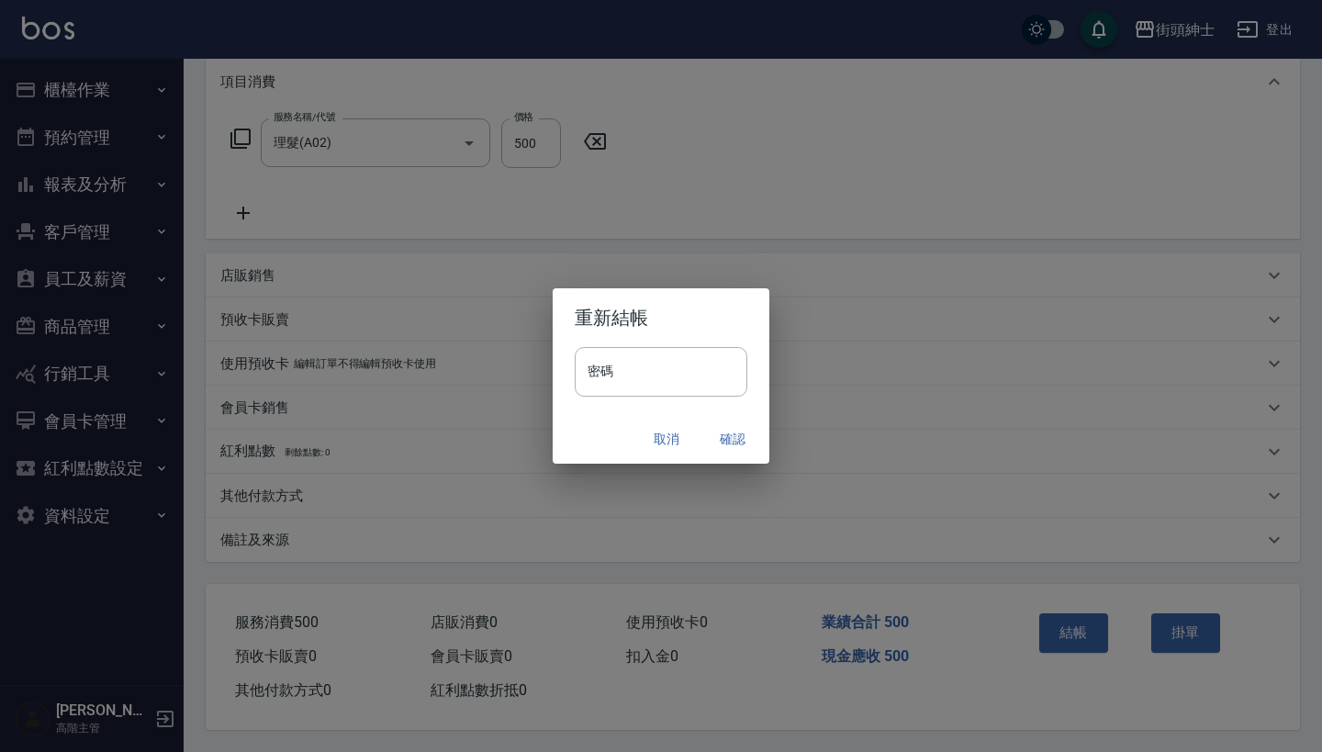
click at [734, 440] on button "確認" at bounding box center [732, 439] width 59 height 34
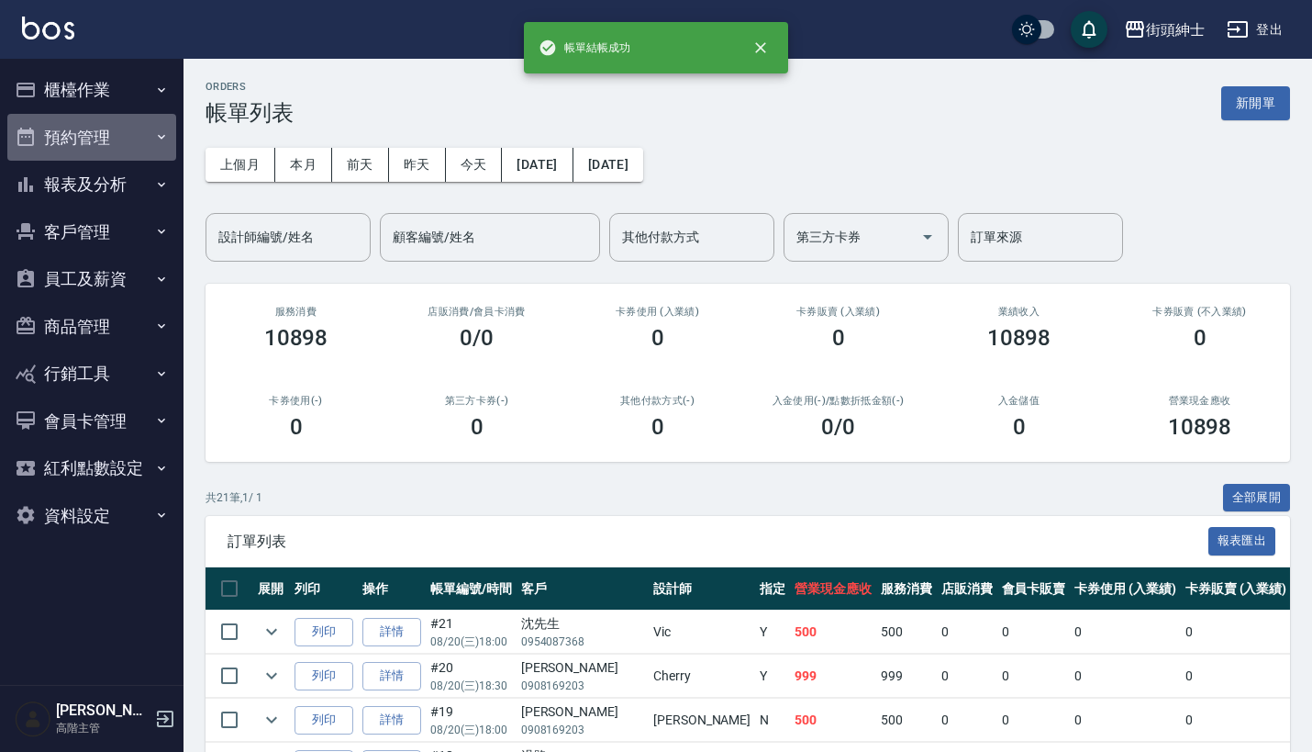
click at [126, 138] on button "預約管理" at bounding box center [91, 138] width 169 height 48
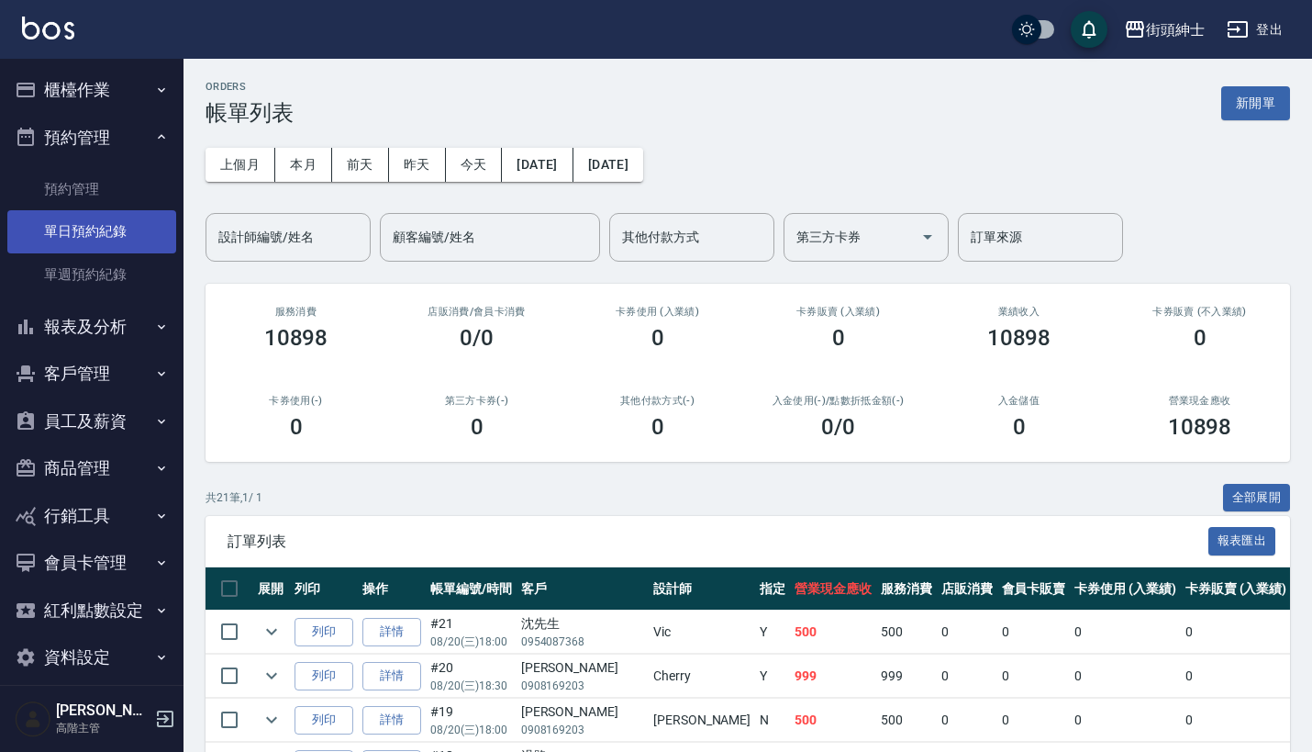
click at [130, 220] on link "單日預約紀錄" at bounding box center [91, 231] width 169 height 42
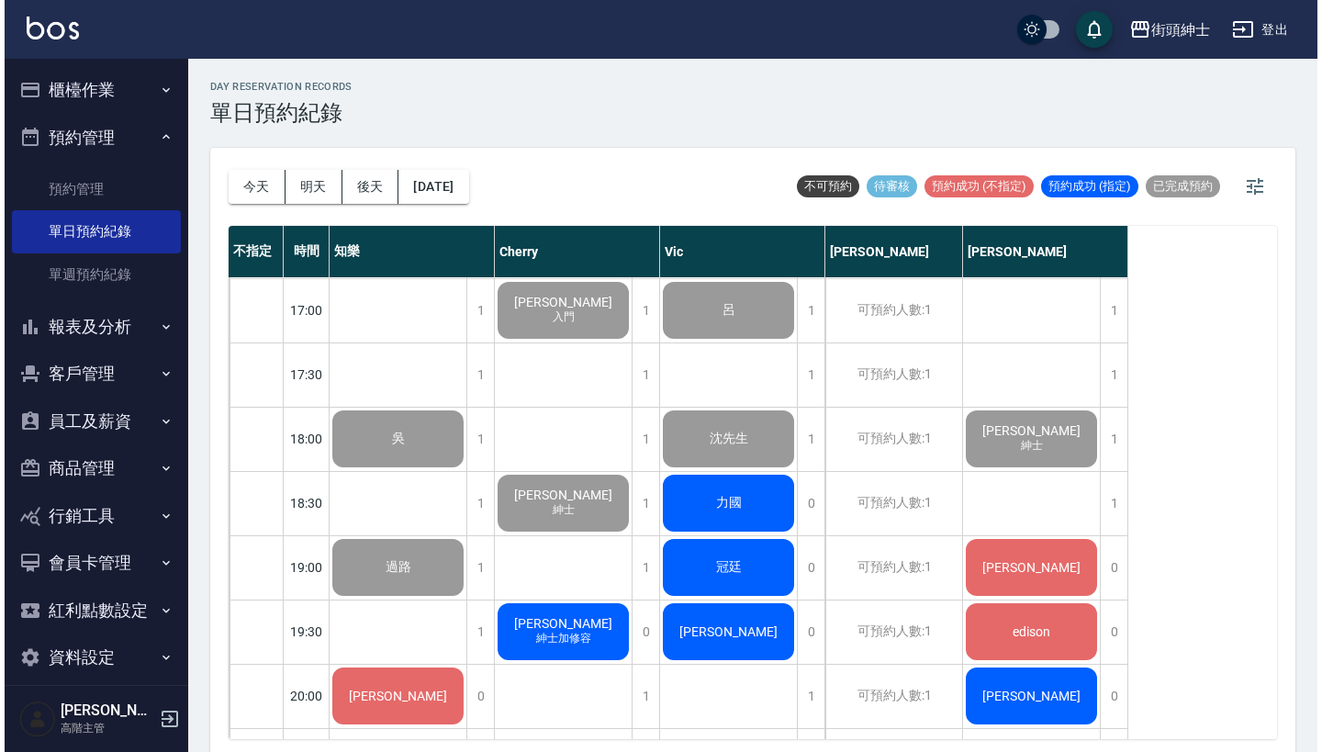
scroll to position [1028, 0]
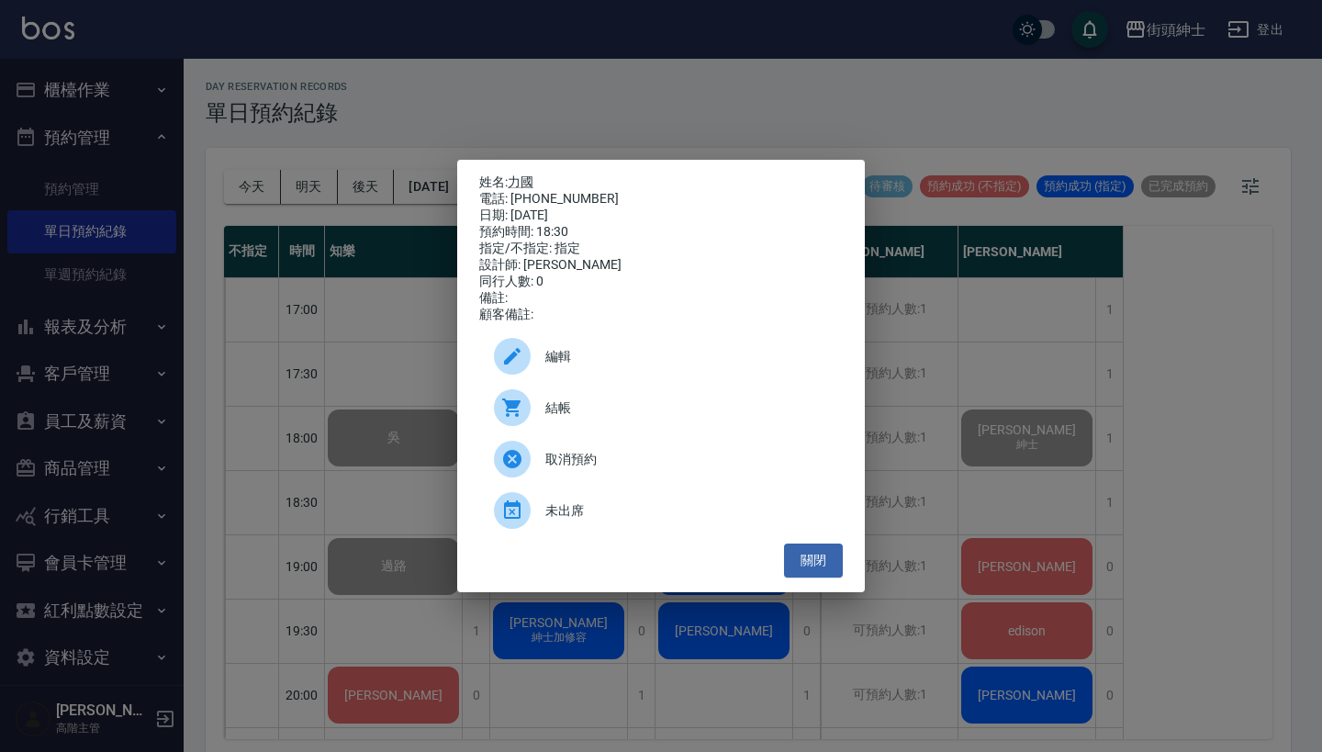
click at [616, 418] on span "結帳" at bounding box center [686, 407] width 283 height 19
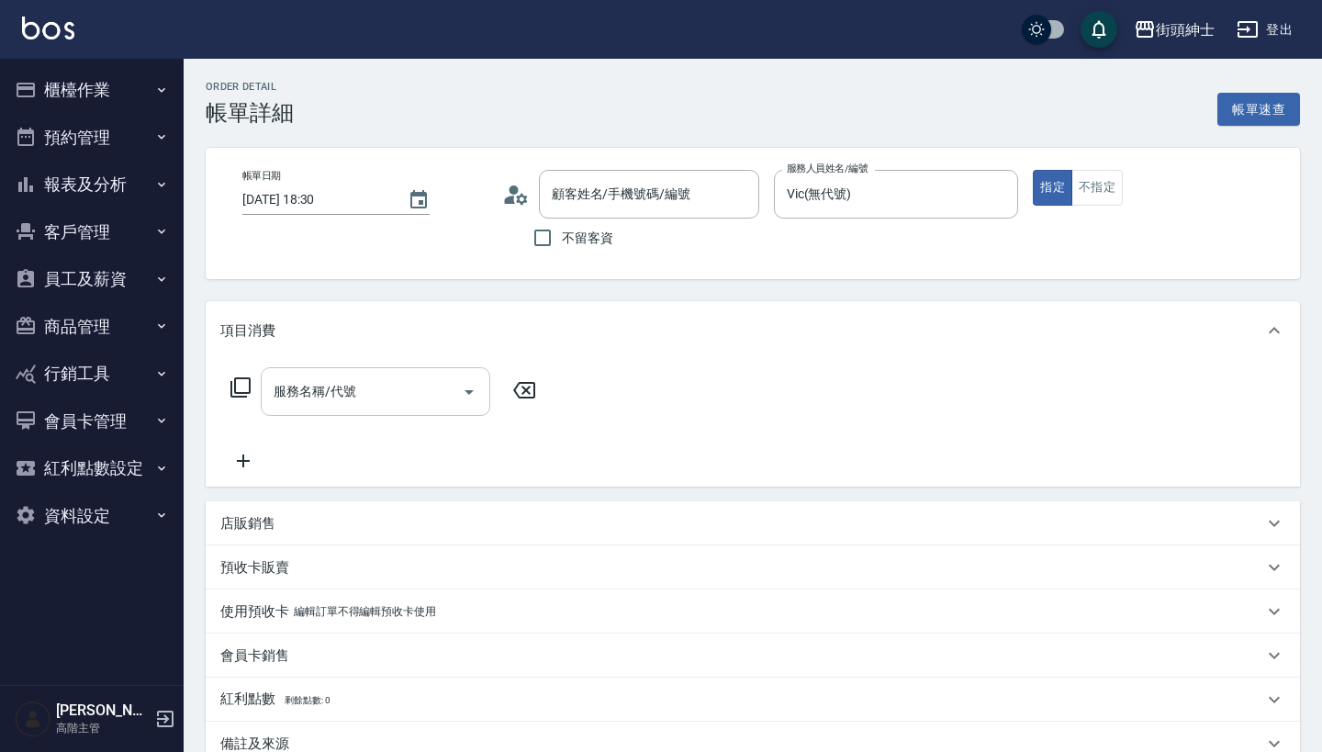
type input "力國/0988853313/null"
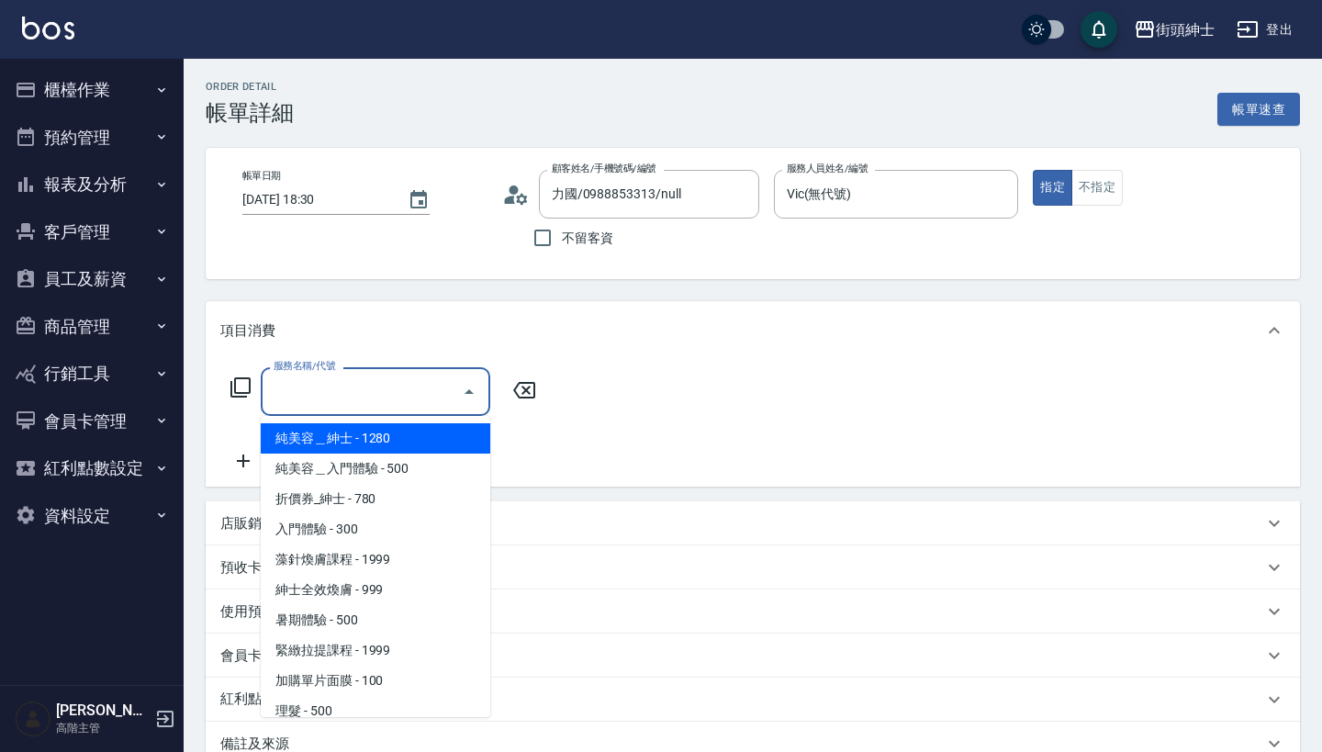
click at [324, 397] on div "服務名稱/代號 服務名稱/代號" at bounding box center [375, 391] width 229 height 49
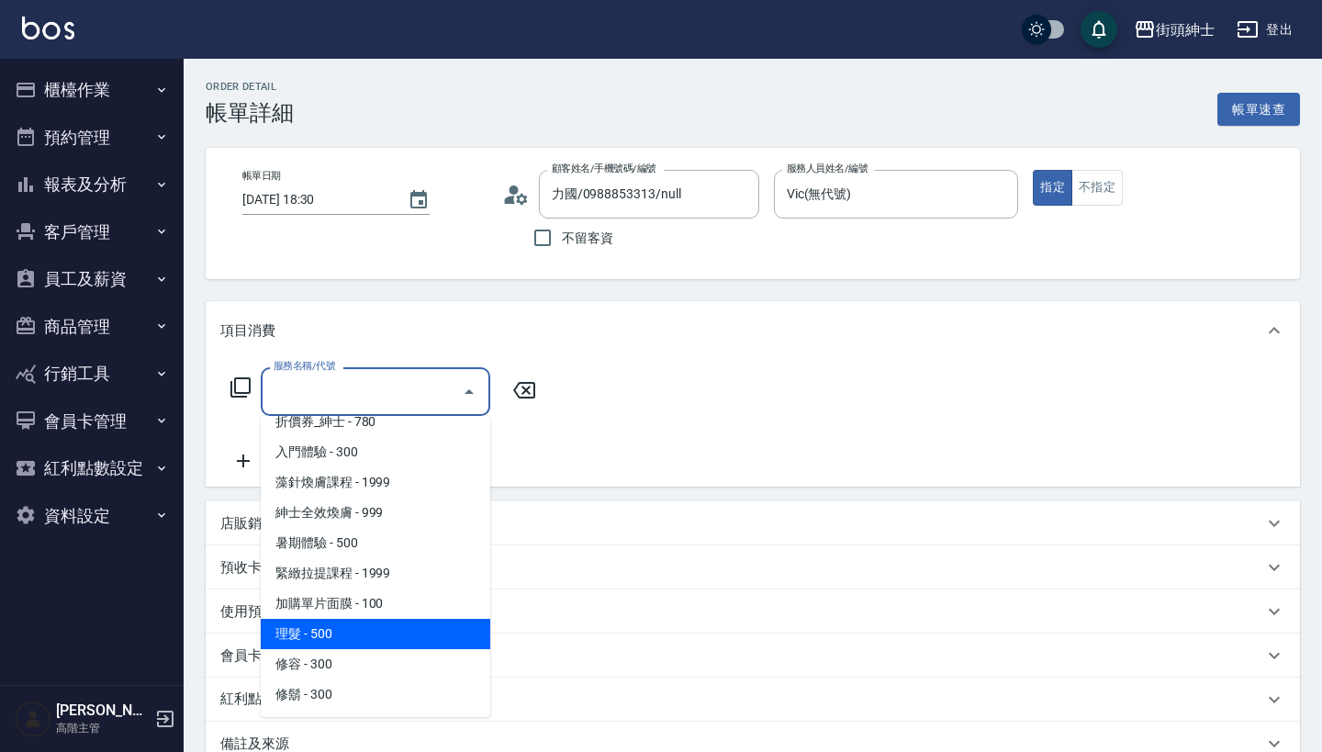
scroll to position [77, 0]
click at [340, 626] on span "理髮 - 500" at bounding box center [375, 634] width 229 height 30
type input "理髮(A02)"
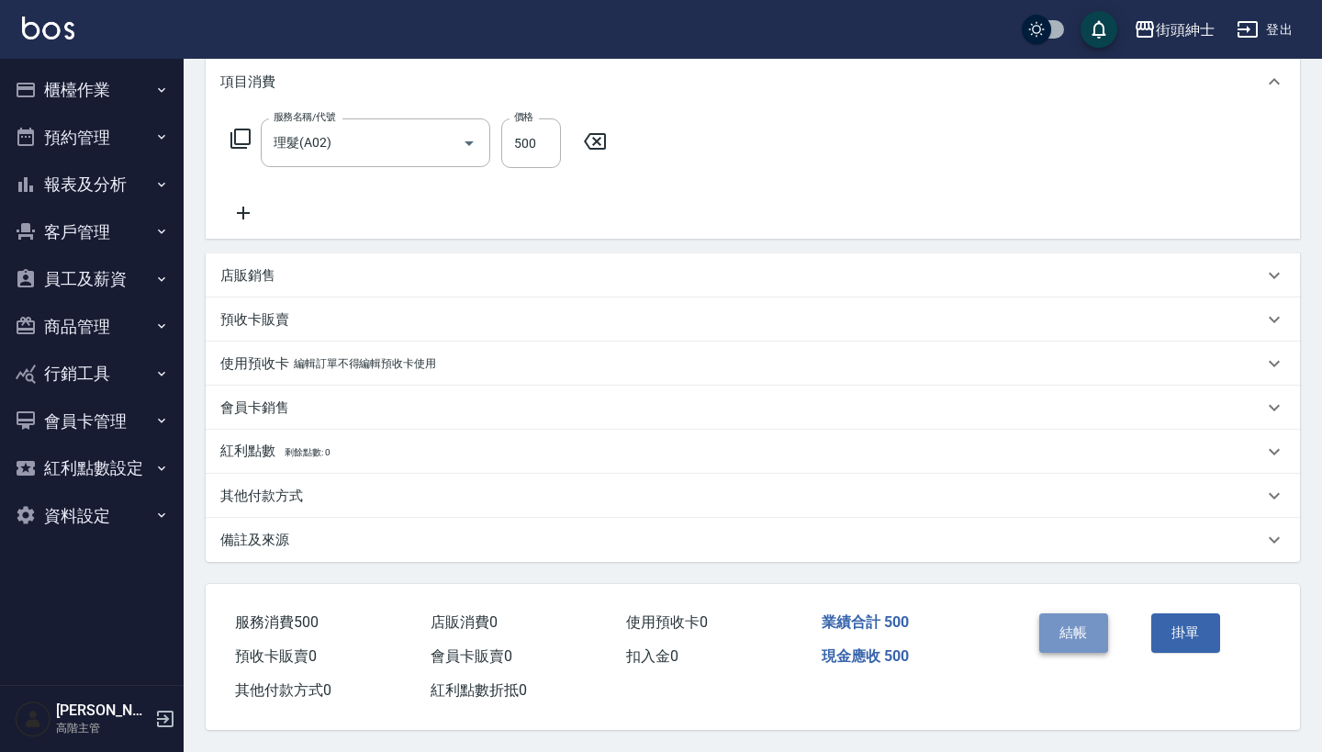
click at [1050, 633] on button "結帳" at bounding box center [1073, 632] width 69 height 39
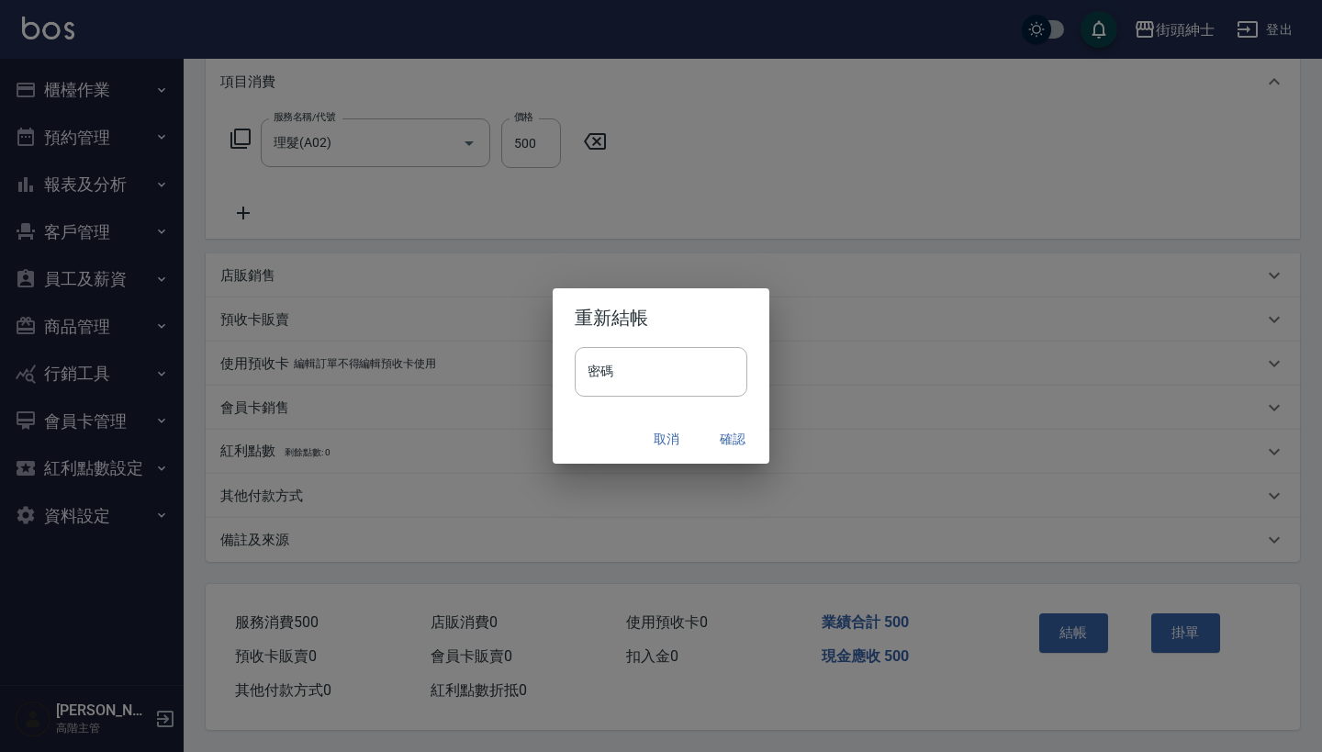
click at [731, 433] on button "確認" at bounding box center [732, 439] width 59 height 34
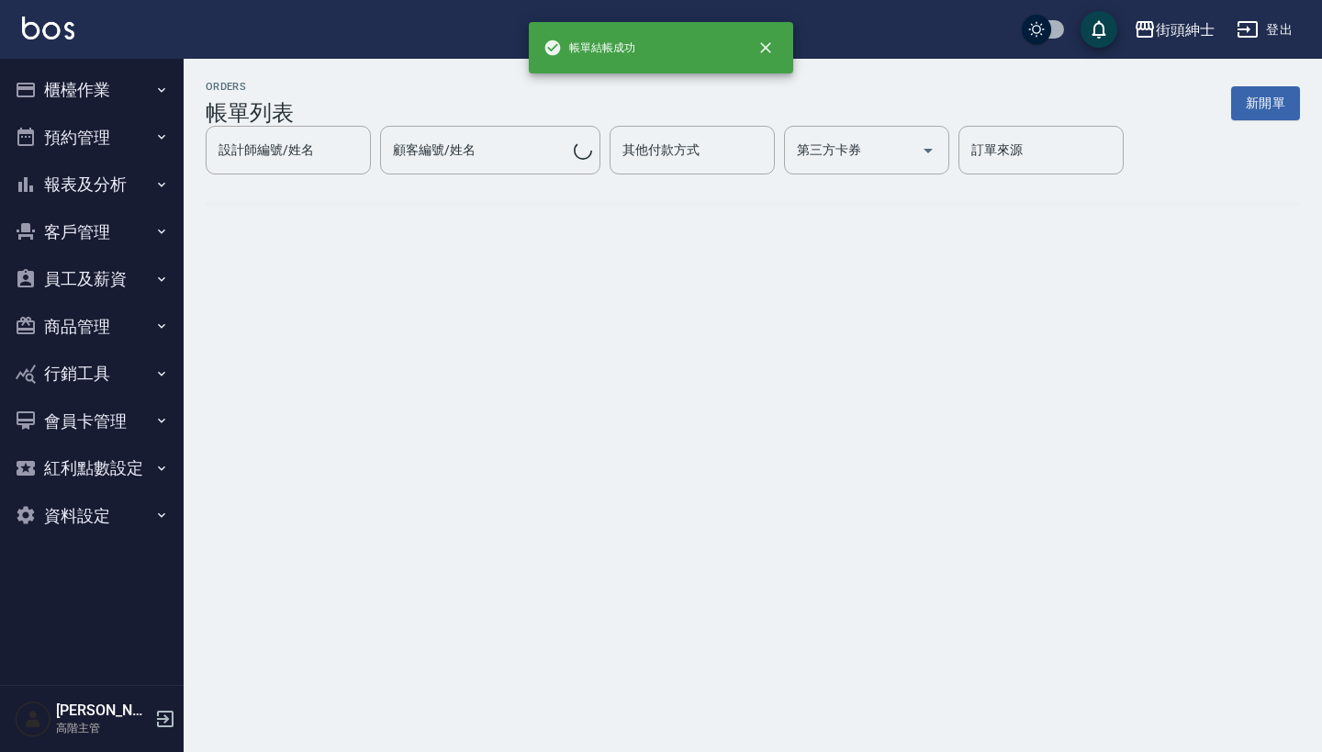
click at [121, 142] on button "預約管理" at bounding box center [91, 138] width 169 height 48
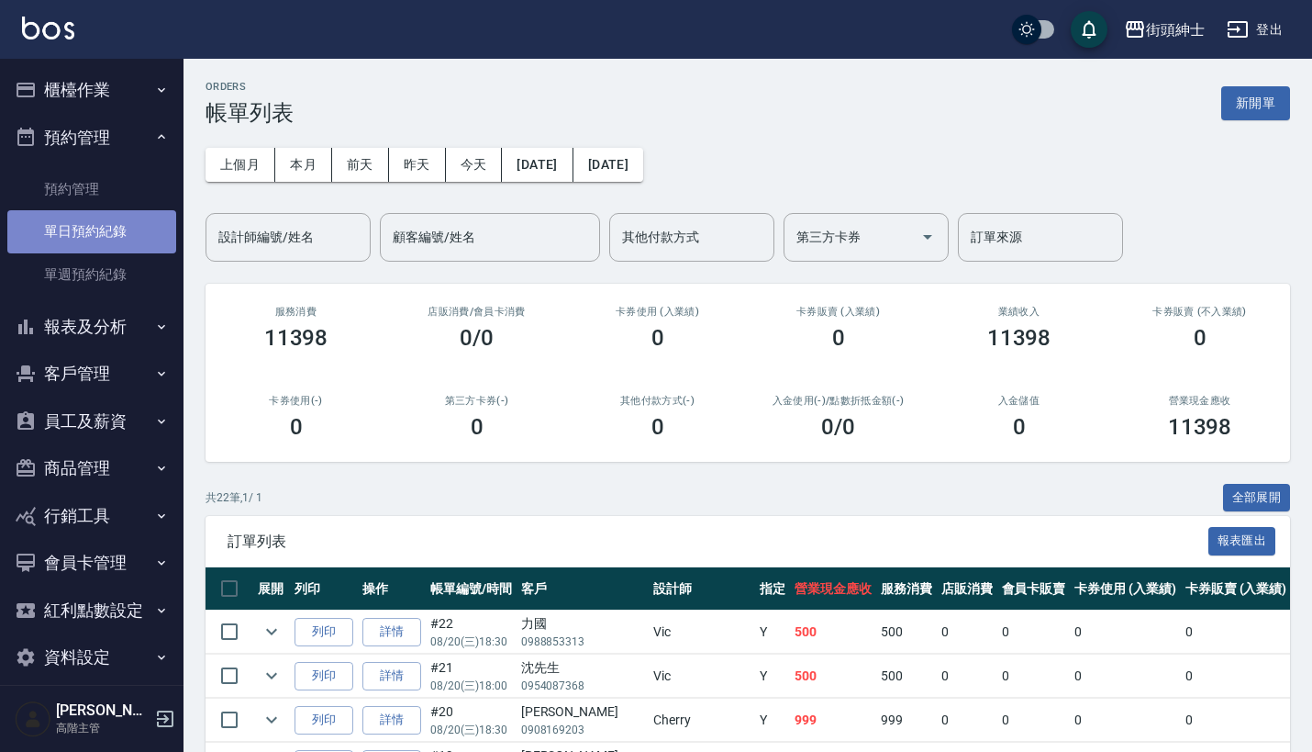
click at [142, 246] on link "單日預約紀錄" at bounding box center [91, 231] width 169 height 42
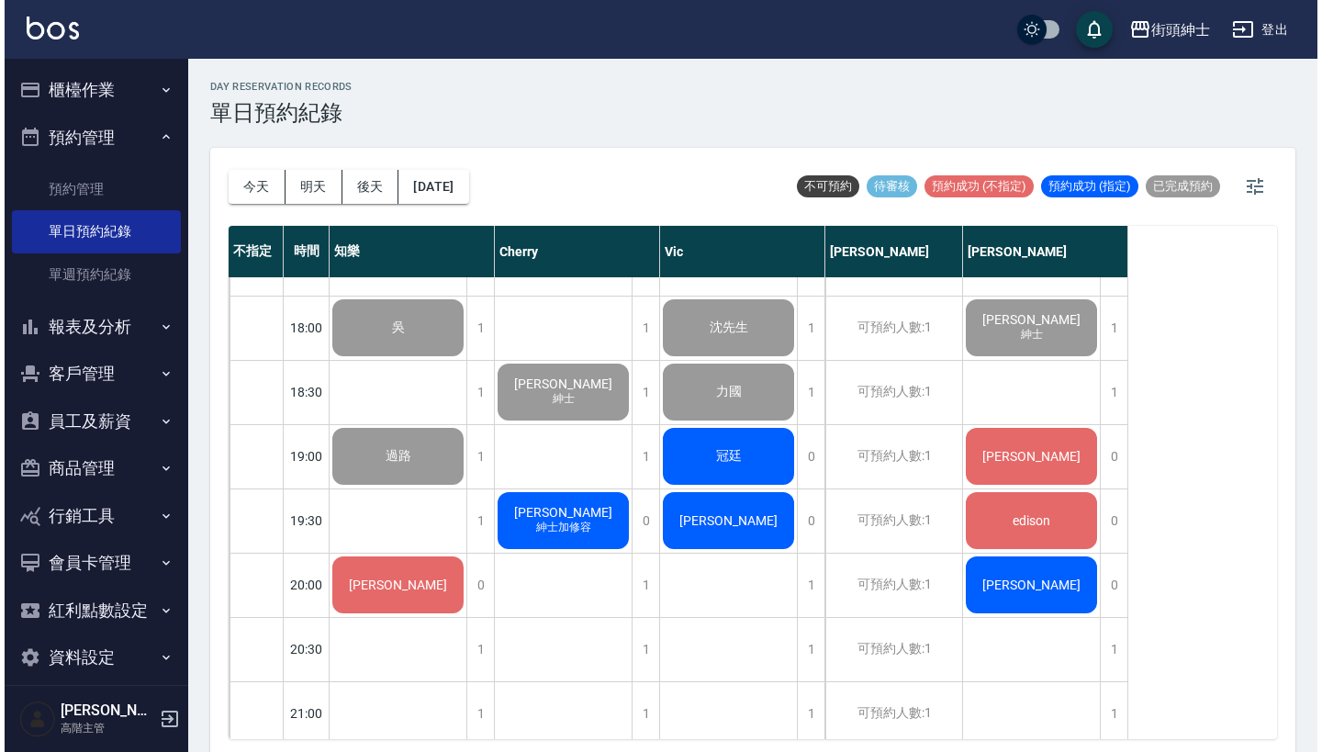
scroll to position [1143, 0]
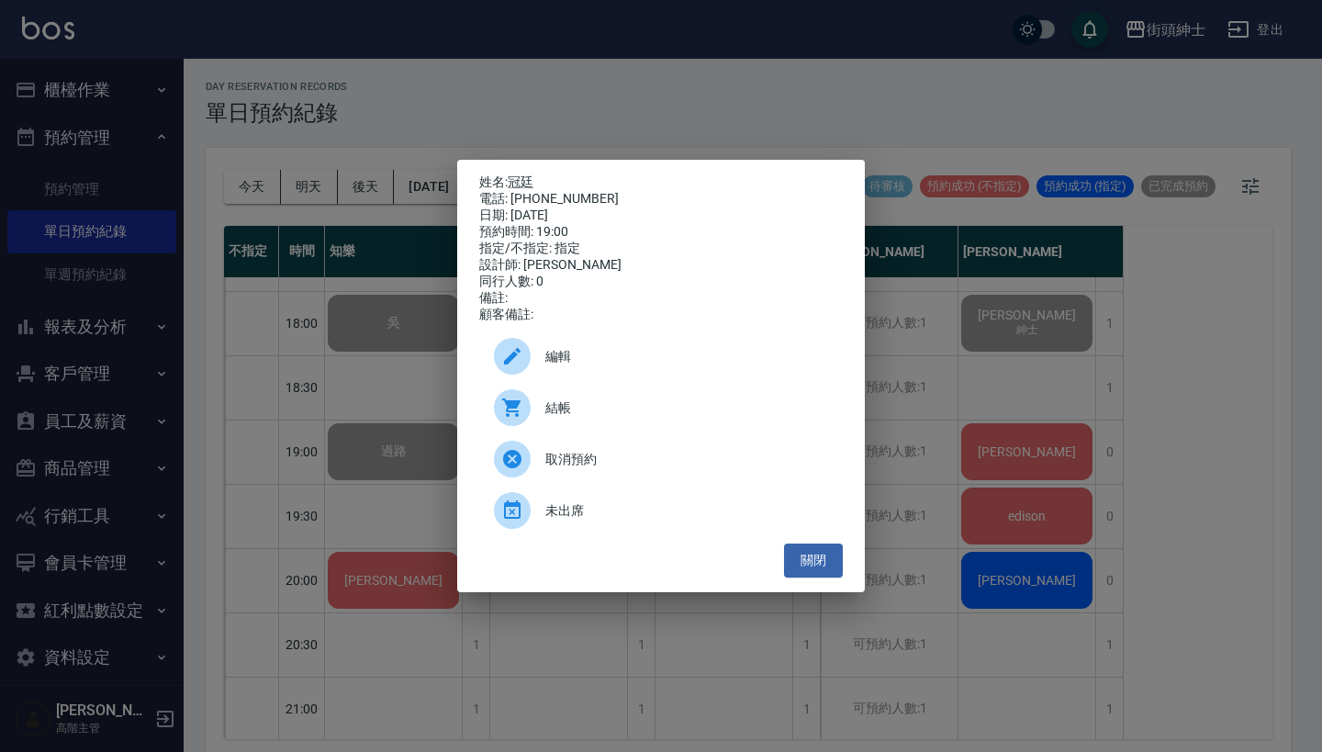
click at [571, 410] on span "結帳" at bounding box center [686, 407] width 283 height 19
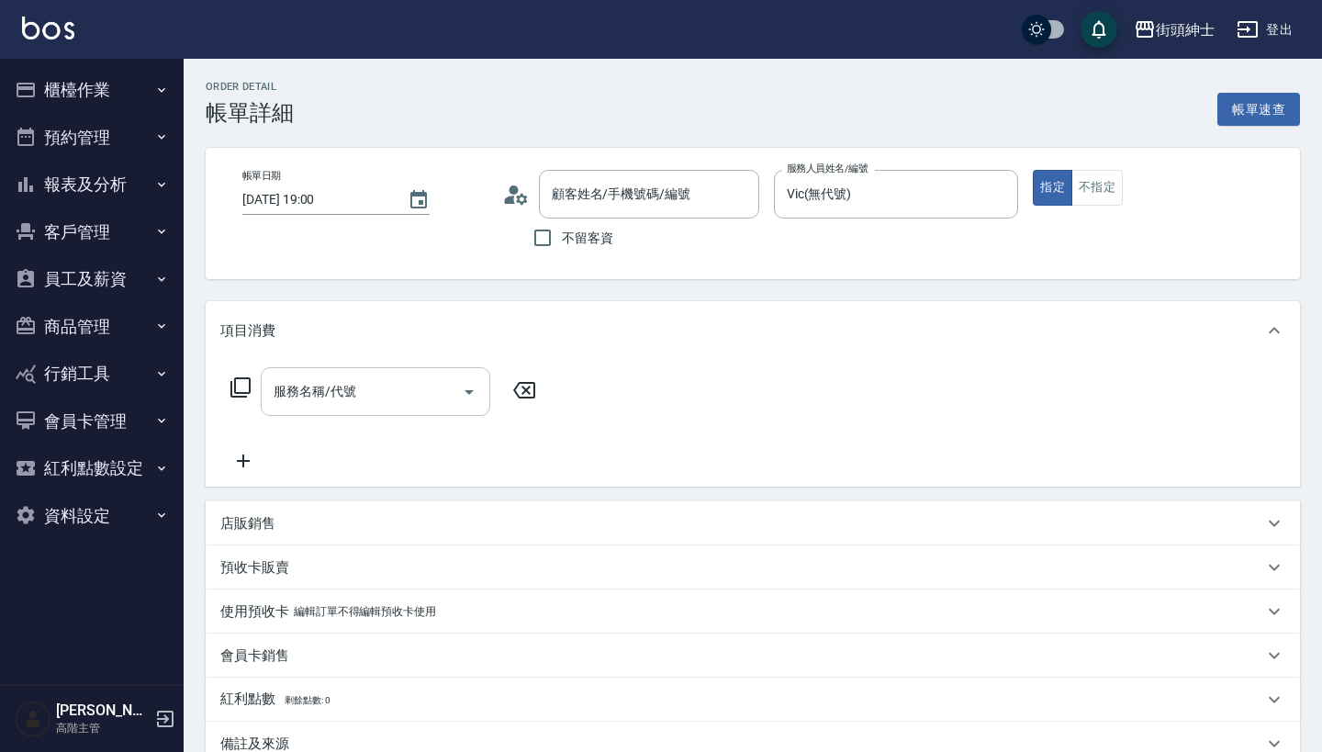
type input "冠廷/0970132401/null"
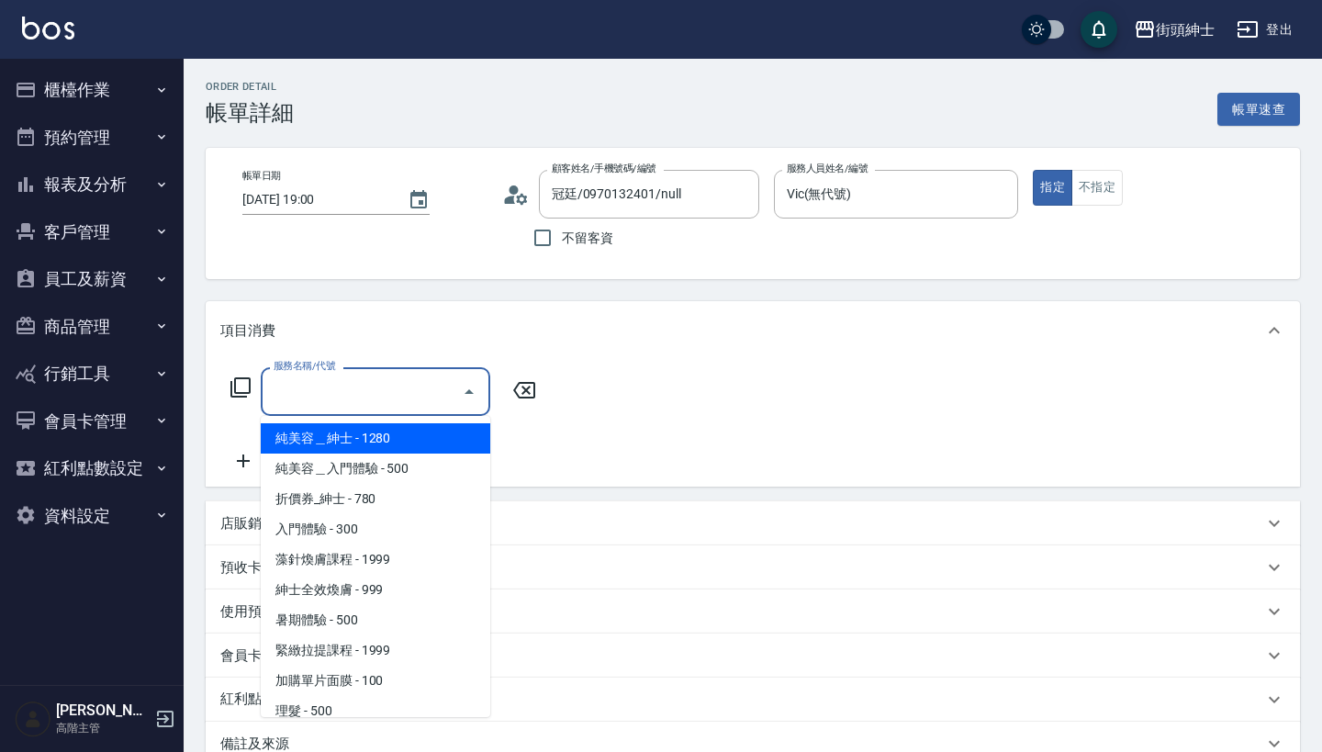
click at [364, 404] on input "服務名稱/代號" at bounding box center [361, 391] width 185 height 32
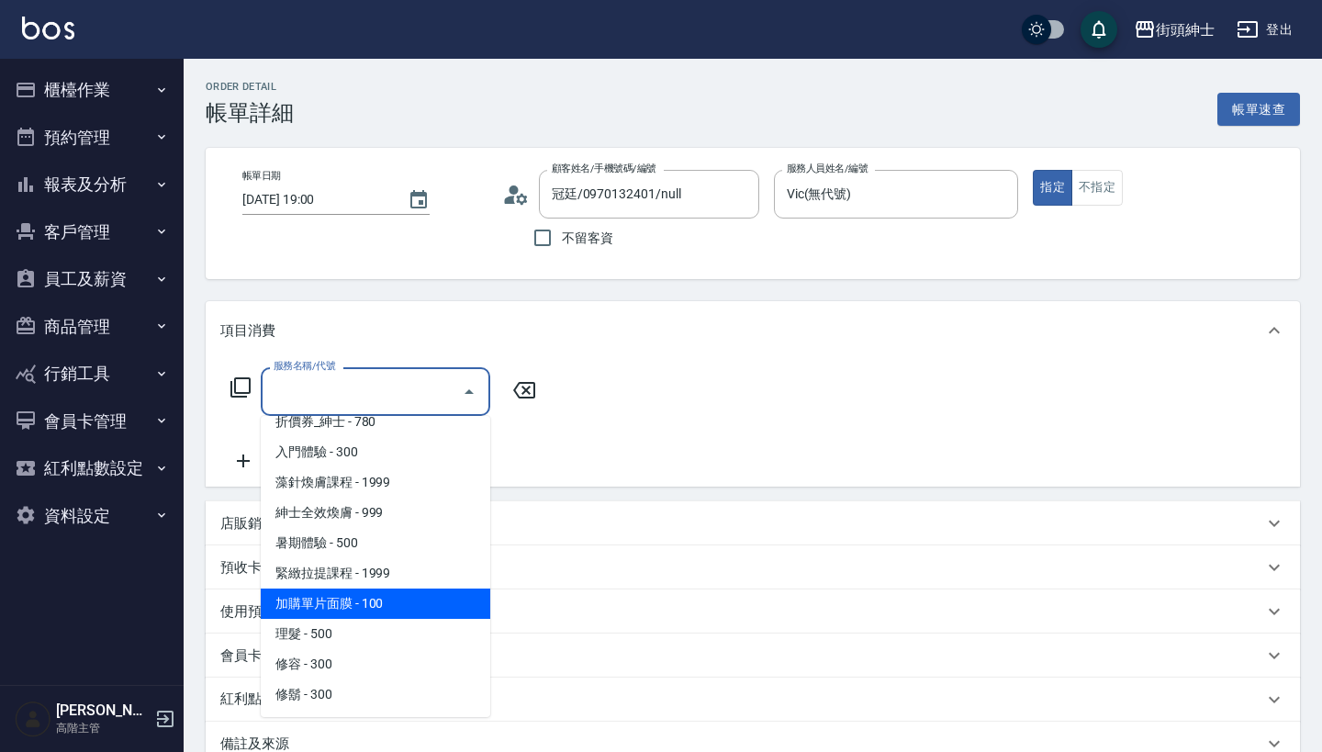
scroll to position [78, 0]
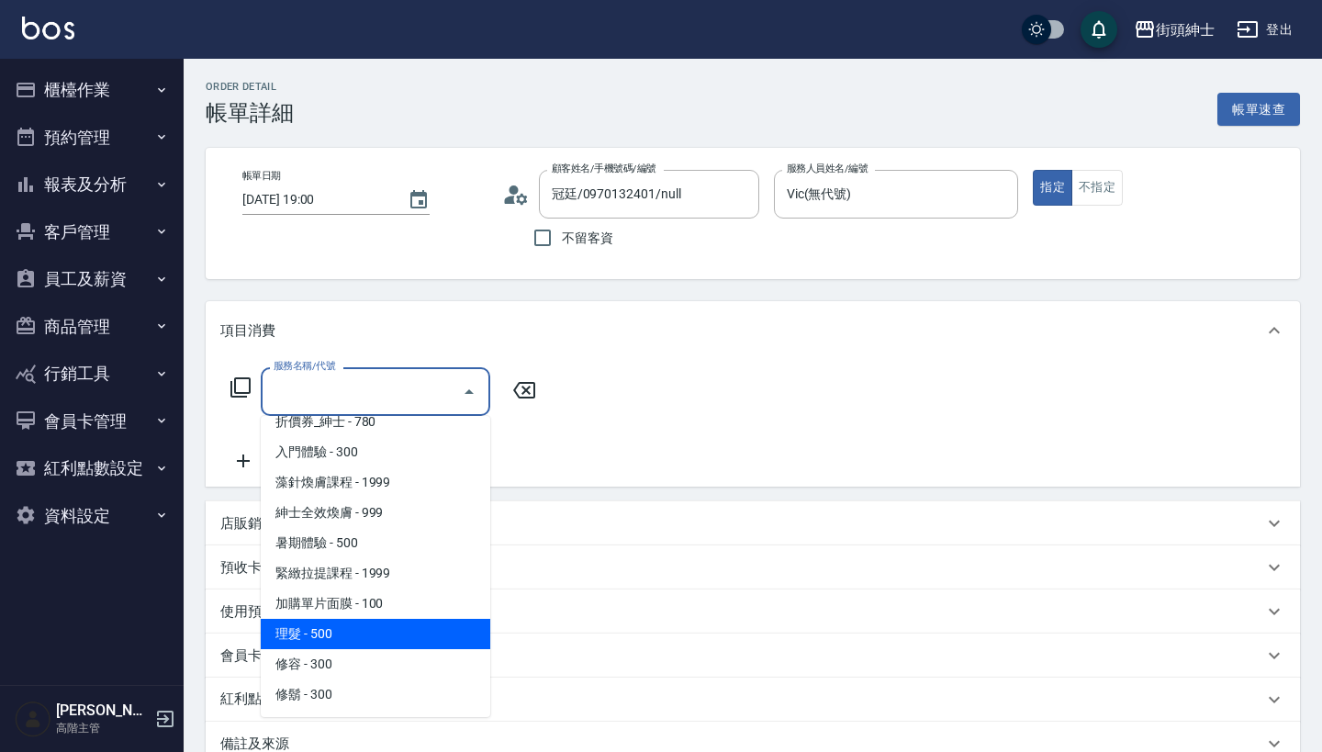
click at [385, 632] on span "理髮 - 500" at bounding box center [375, 634] width 229 height 30
type input "理髮(A02)"
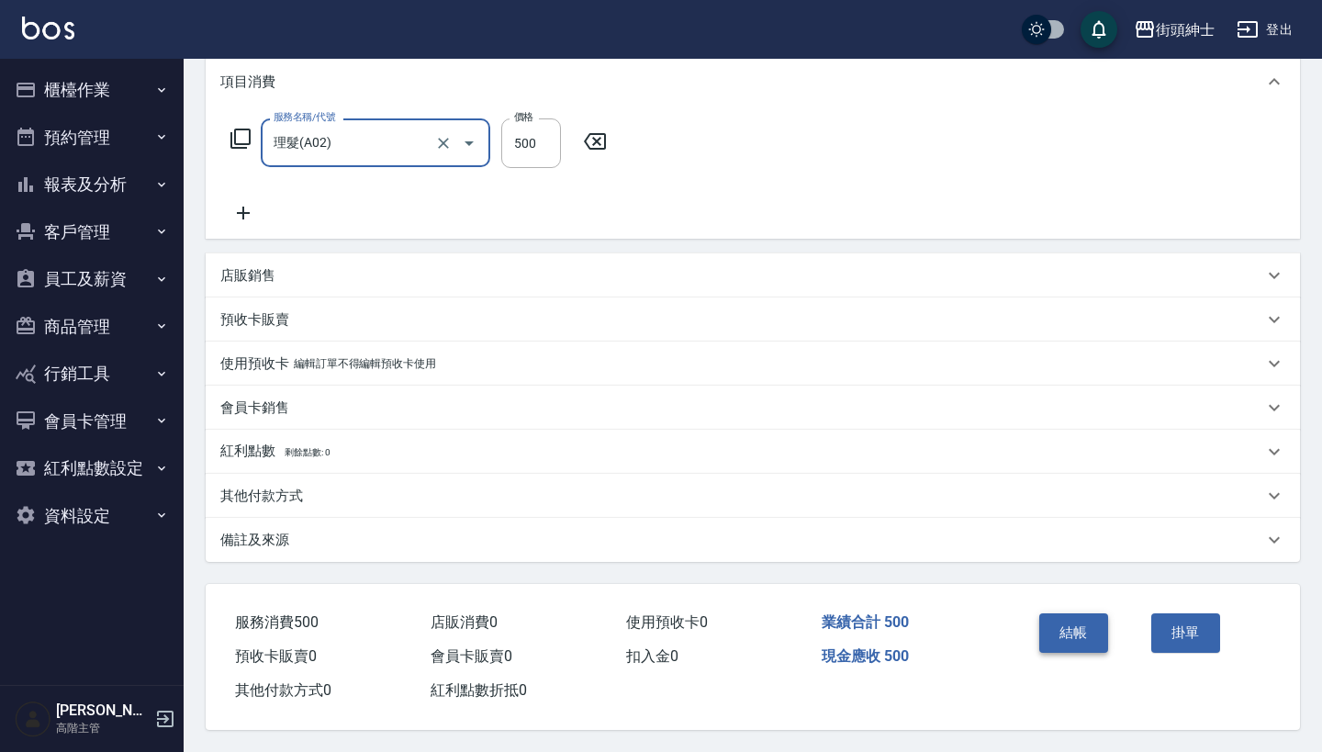
click at [1077, 628] on button "結帳" at bounding box center [1073, 632] width 69 height 39
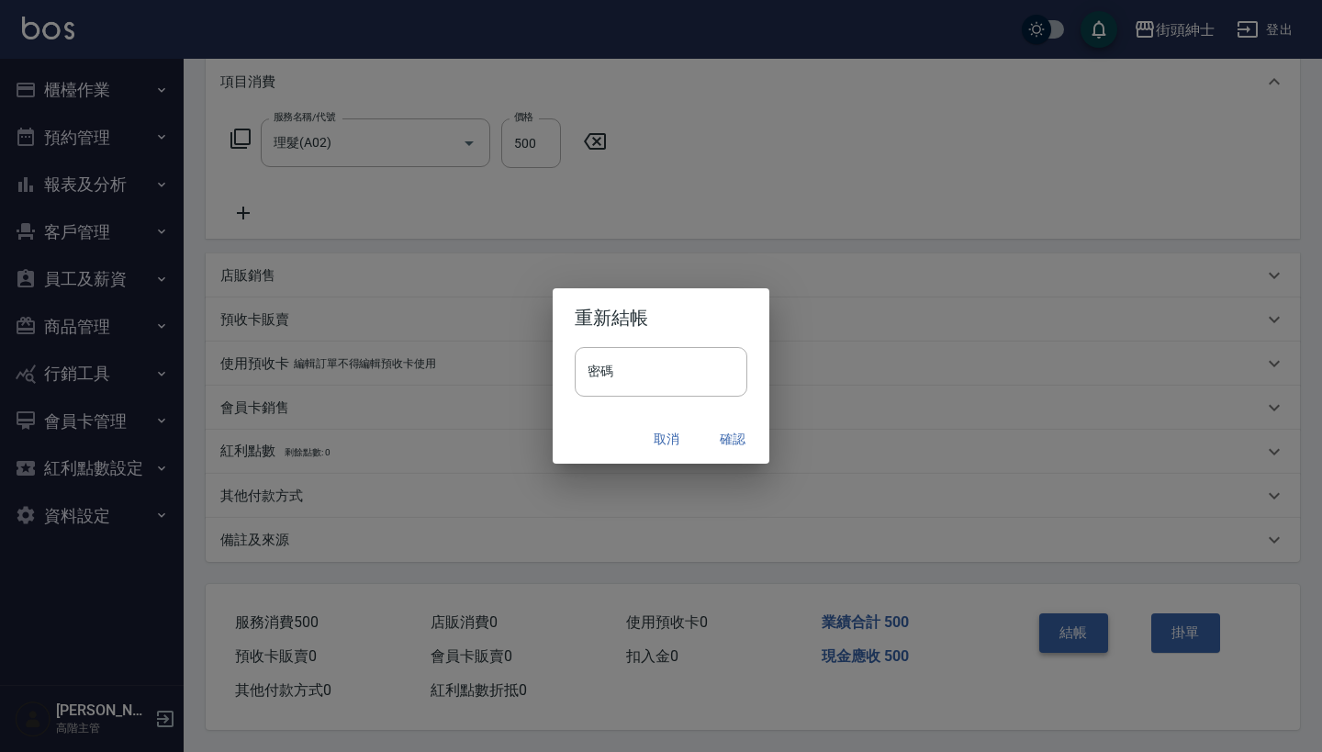
scroll to position [257, 0]
click at [731, 445] on button "確認" at bounding box center [732, 439] width 59 height 34
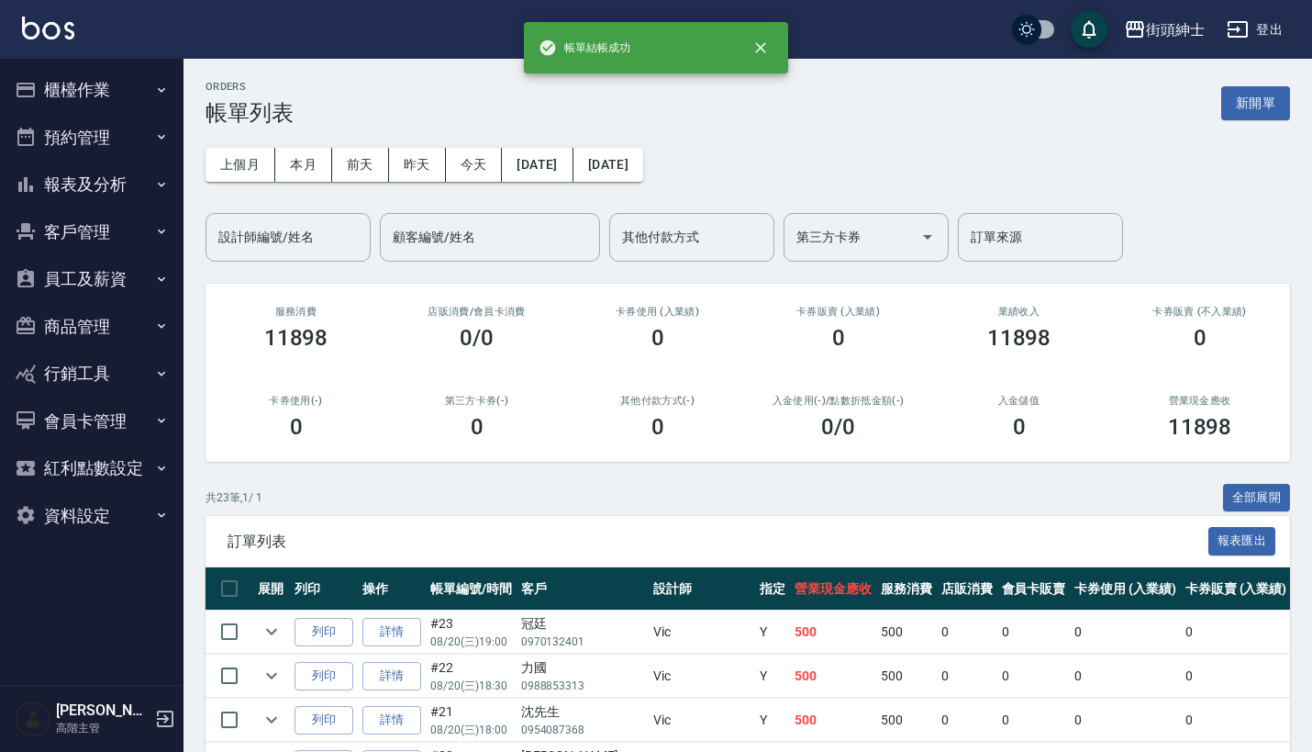
click at [137, 117] on button "預約管理" at bounding box center [91, 138] width 169 height 48
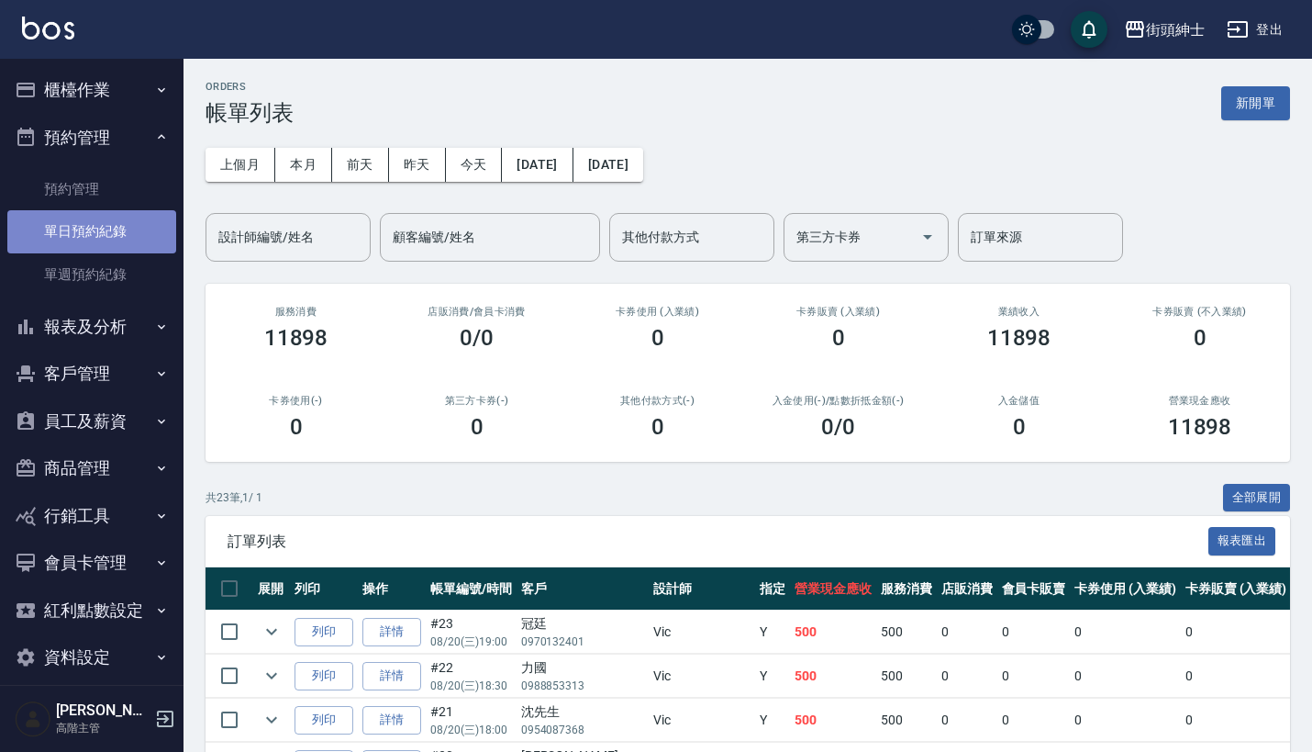
click at [135, 241] on link "單日預約紀錄" at bounding box center [91, 231] width 169 height 42
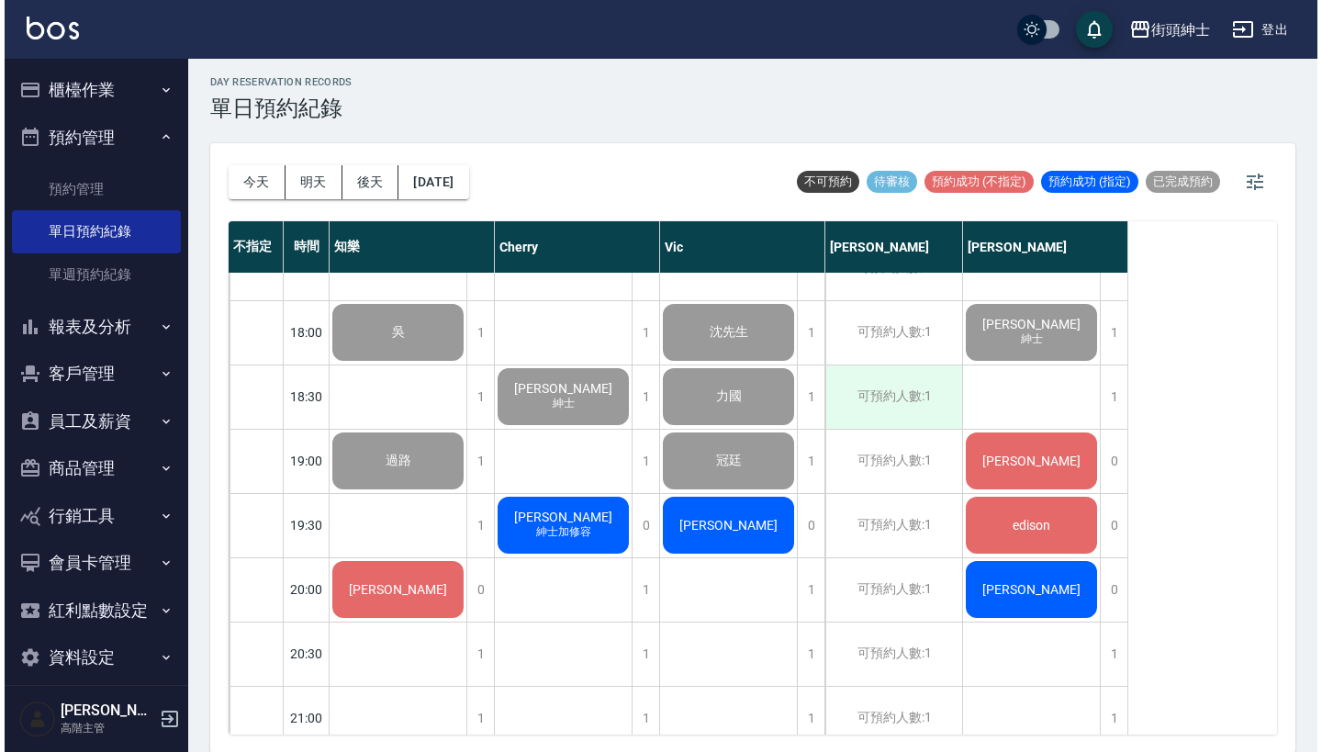
scroll to position [1134, 0]
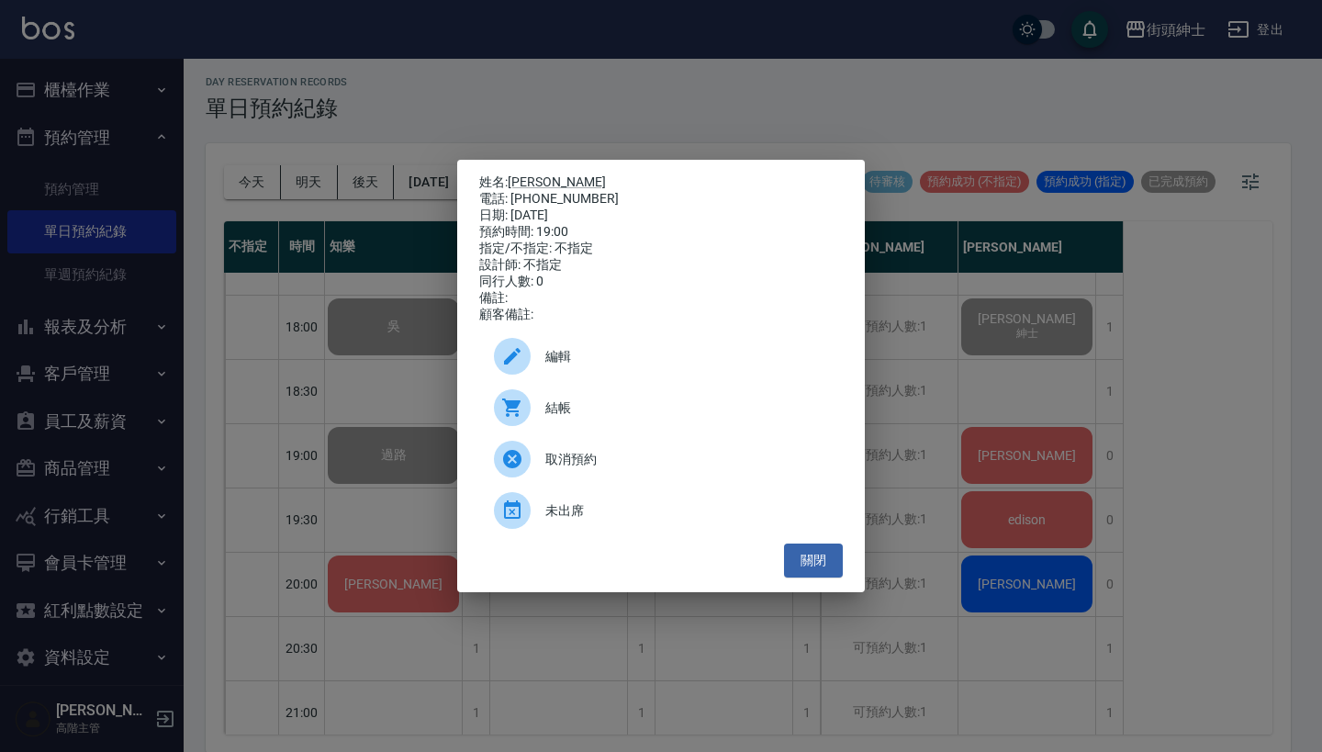
click at [702, 418] on span "結帳" at bounding box center [686, 407] width 283 height 19
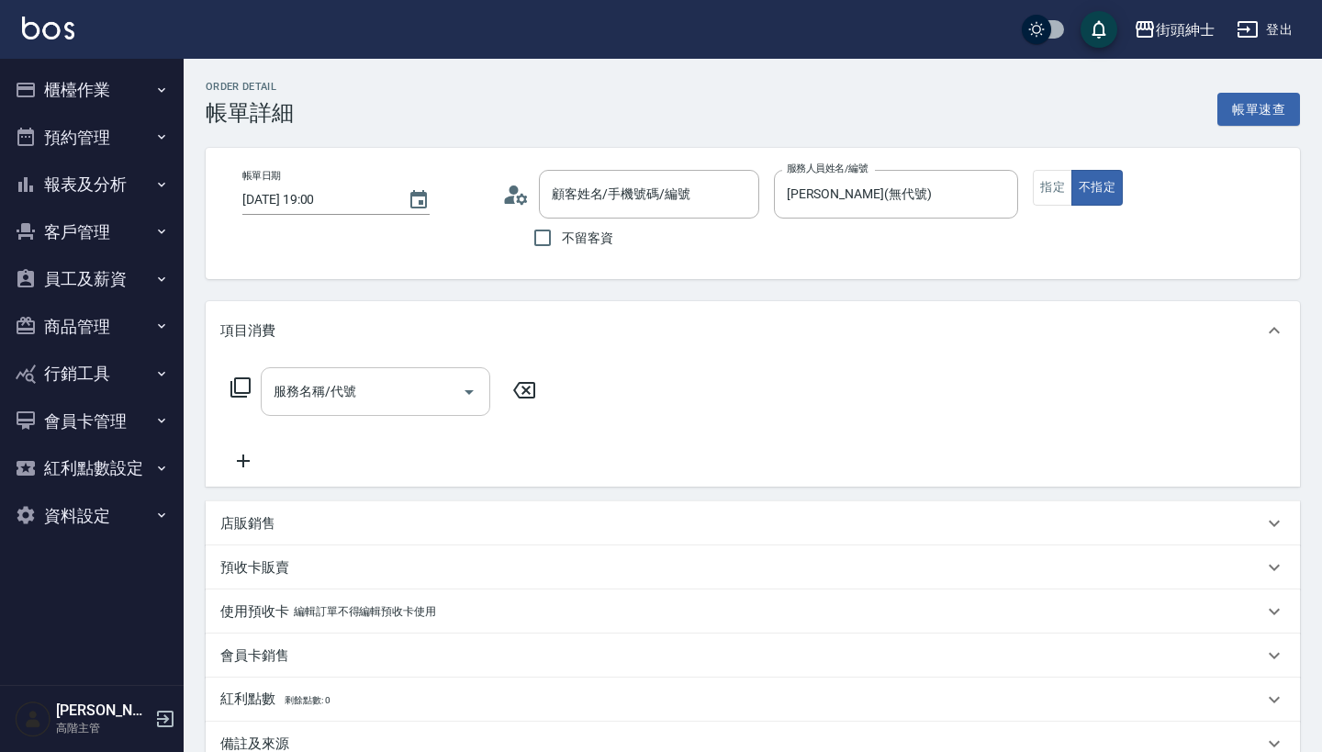
type input "阿建/0987738191/null"
click at [357, 388] on input "服務名稱/代號" at bounding box center [361, 391] width 185 height 32
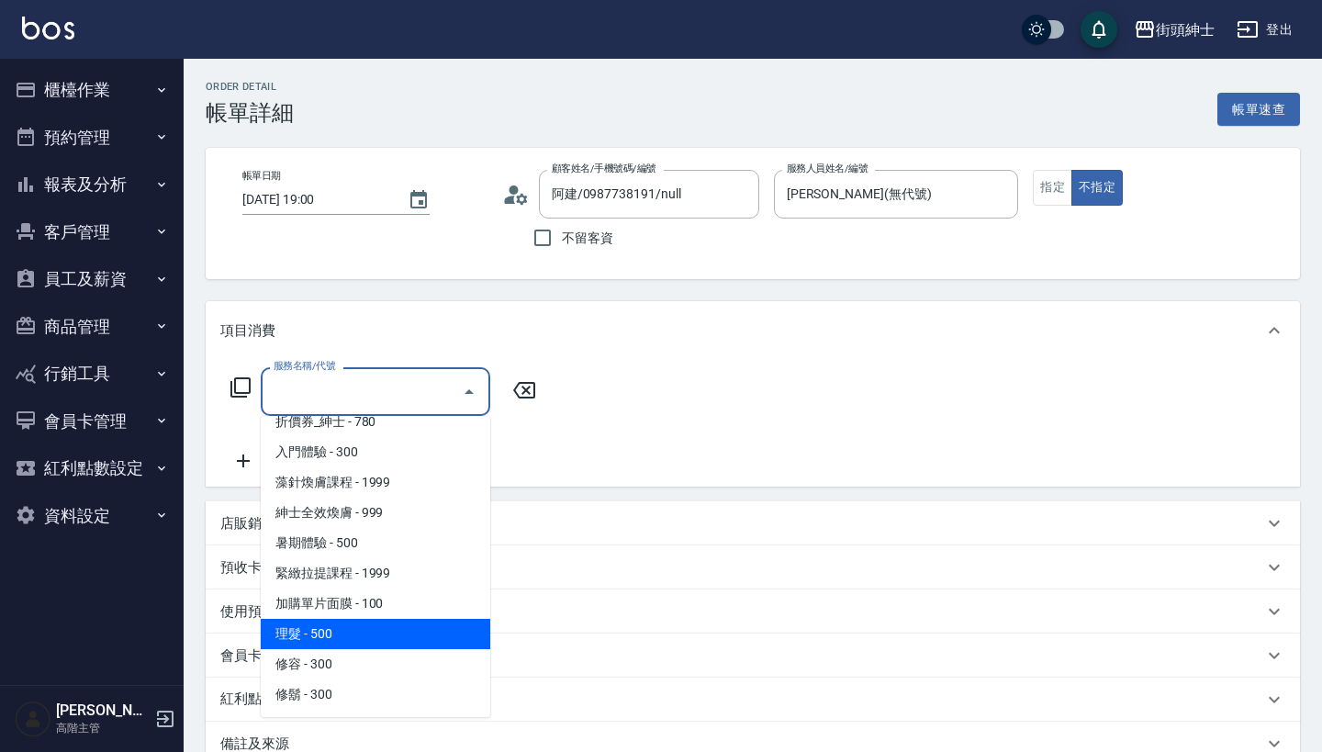
scroll to position [78, 0]
click at [365, 629] on span "理髮 - 500" at bounding box center [375, 634] width 229 height 30
type input "理髮(A02)"
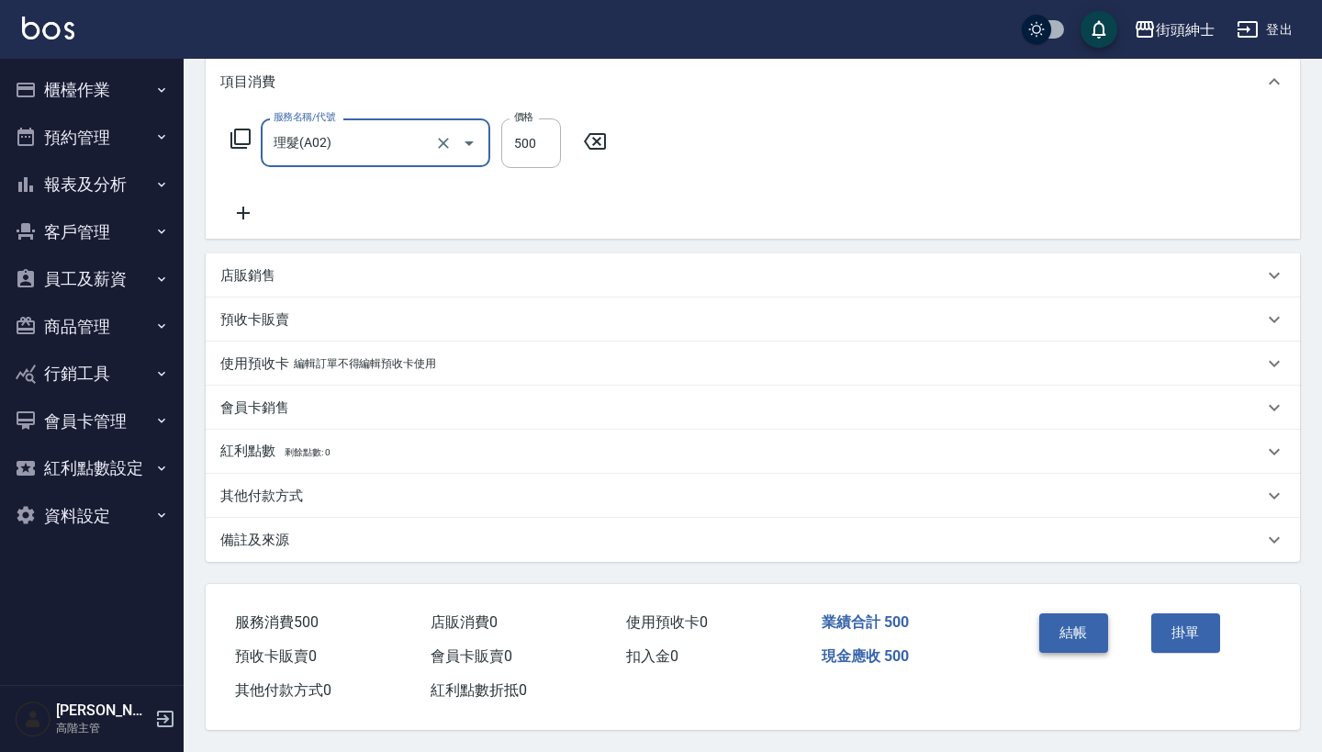
scroll to position [257, 0]
click at [1094, 624] on button "結帳" at bounding box center [1073, 632] width 69 height 39
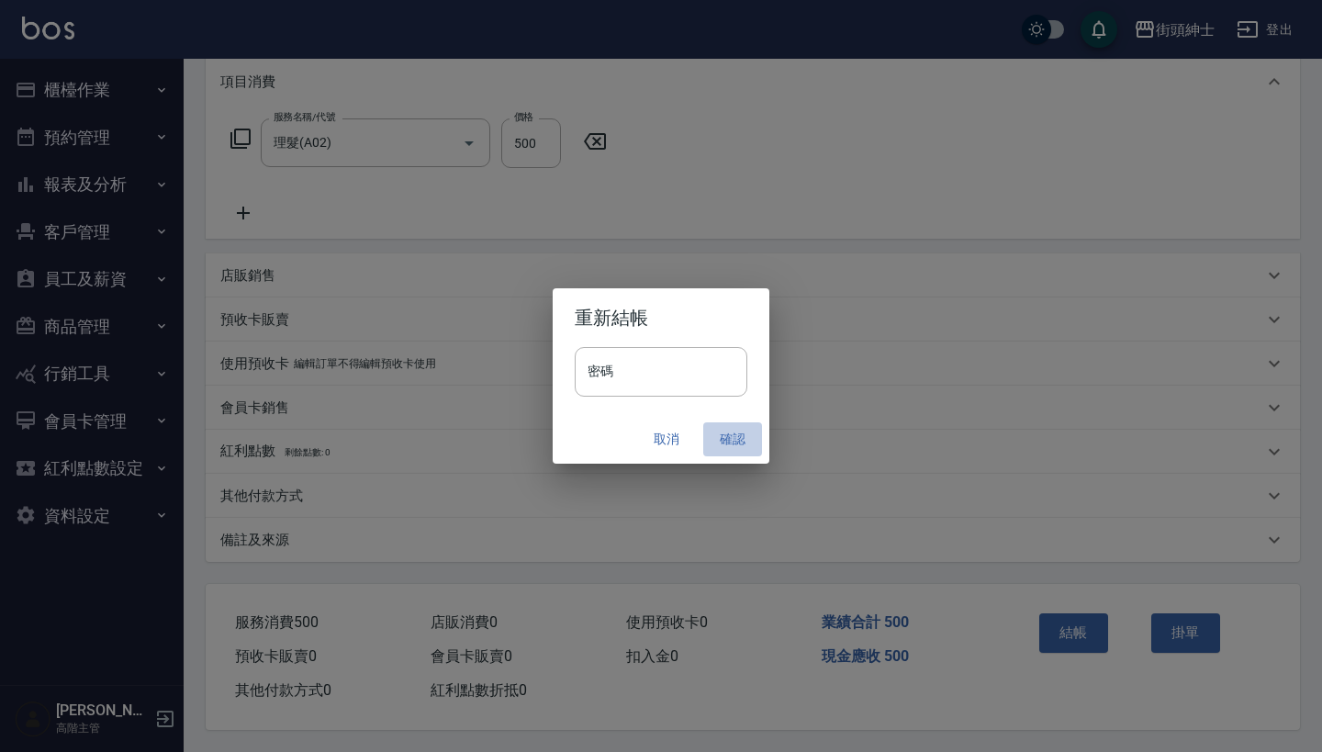
click at [727, 438] on button "確認" at bounding box center [732, 439] width 59 height 34
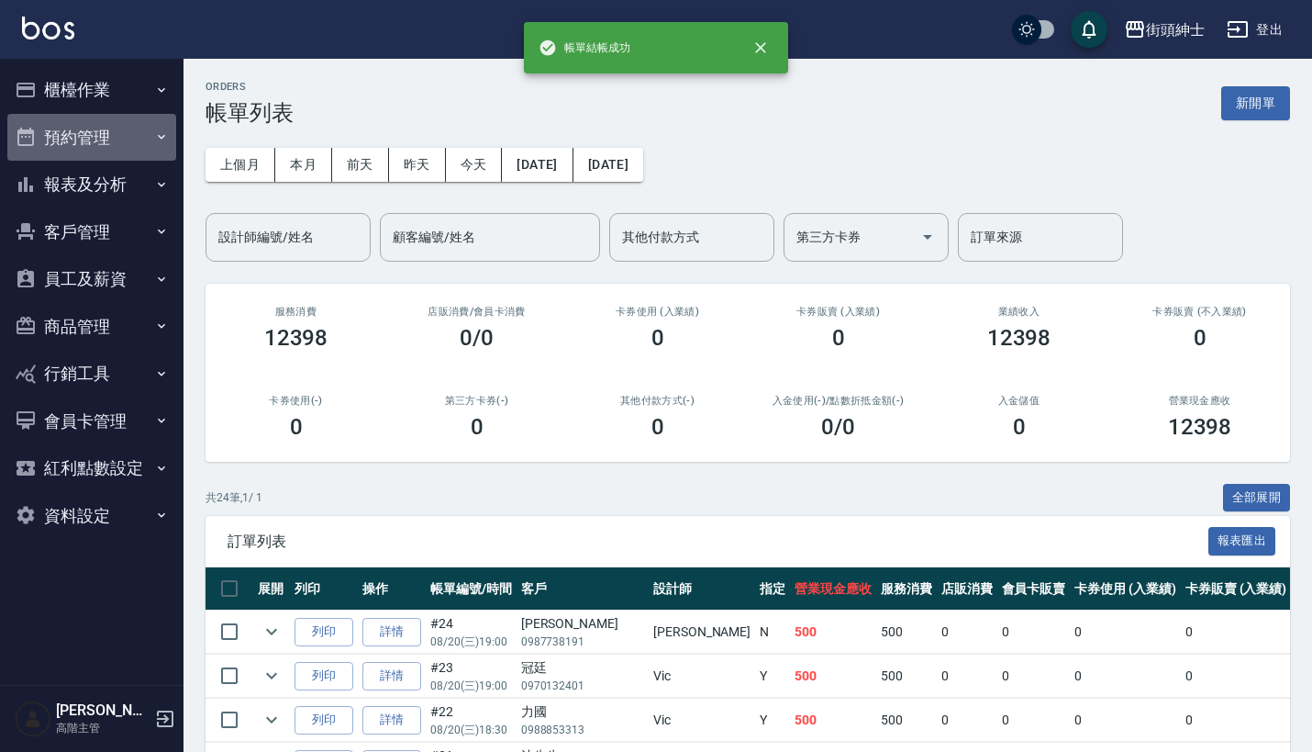
click at [126, 125] on button "預約管理" at bounding box center [91, 138] width 169 height 48
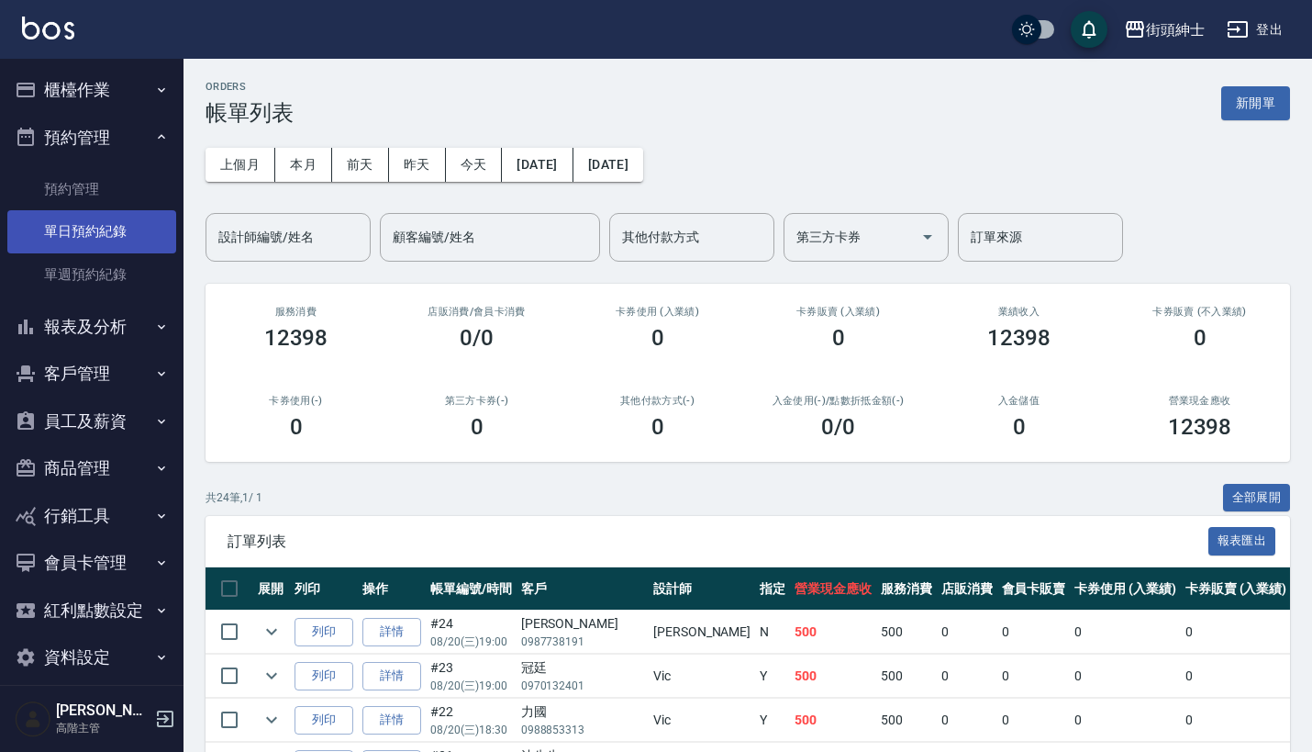
click at [128, 238] on link "單日預約紀錄" at bounding box center [91, 231] width 169 height 42
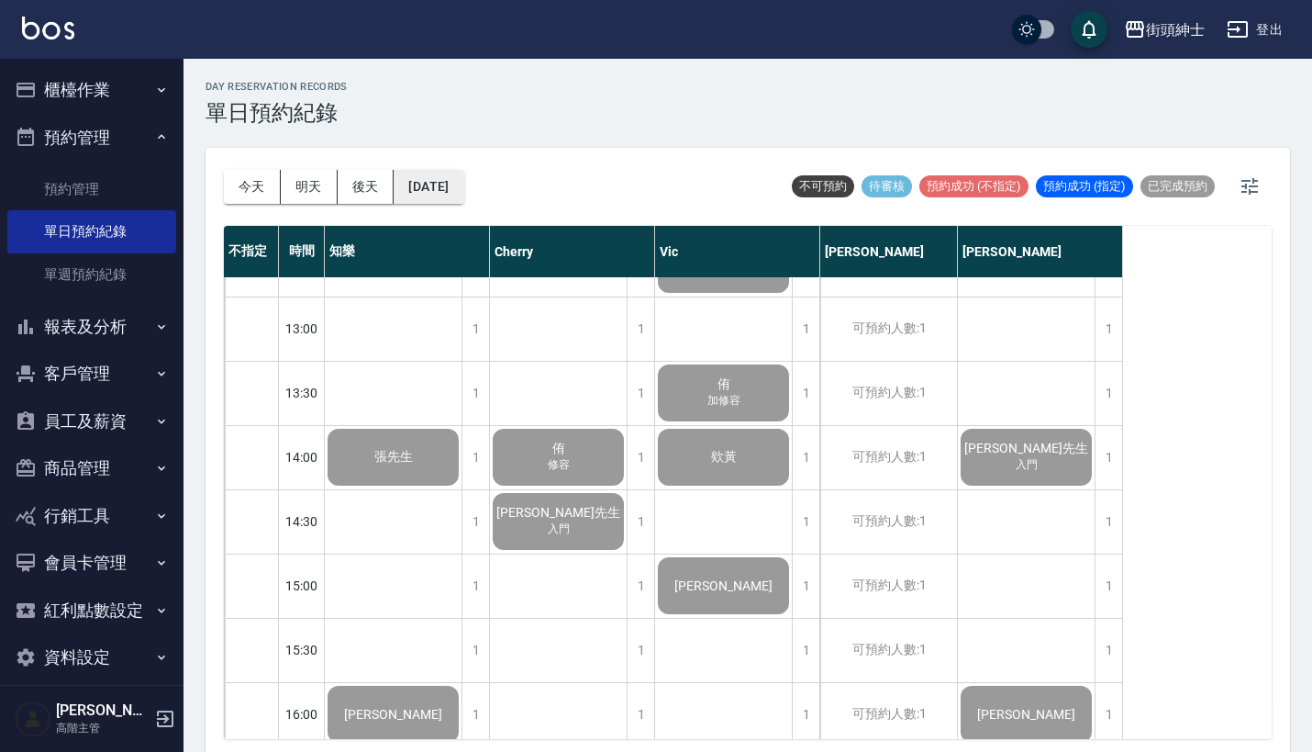
scroll to position [456, 0]
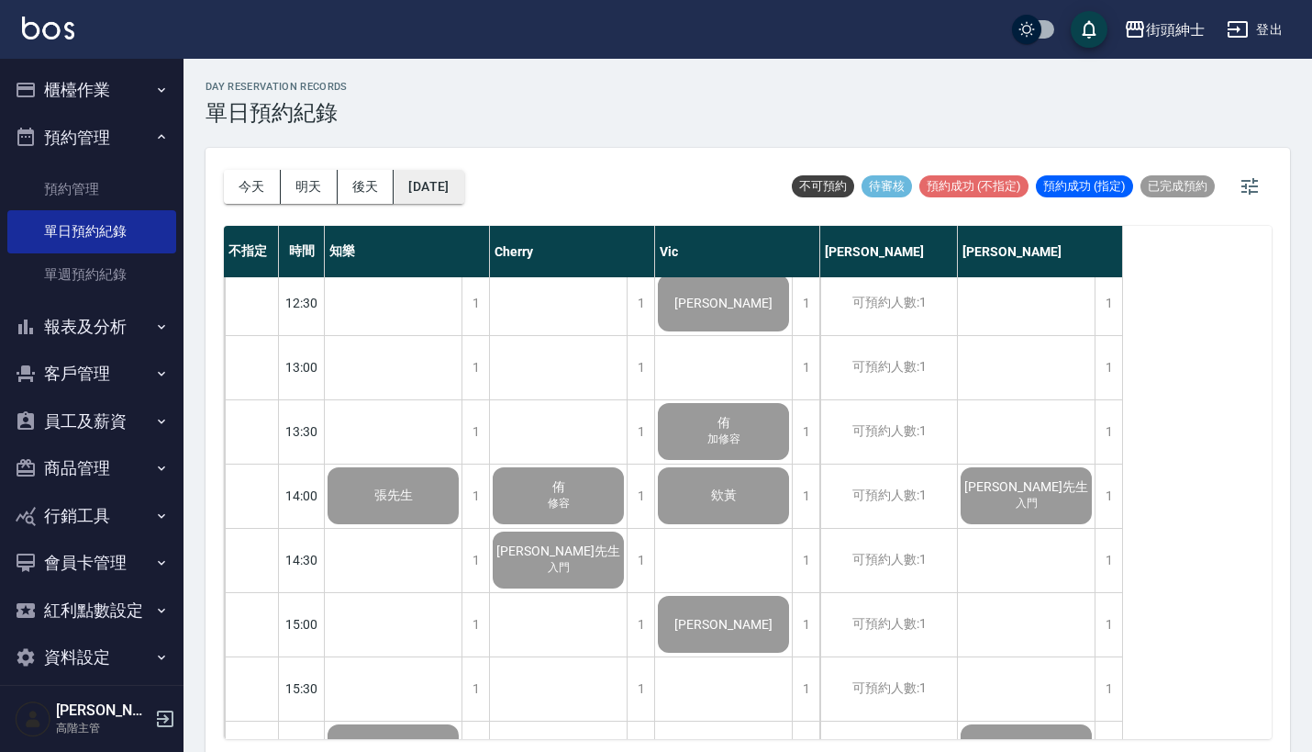
click at [458, 195] on button "[DATE]" at bounding box center [429, 187] width 70 height 34
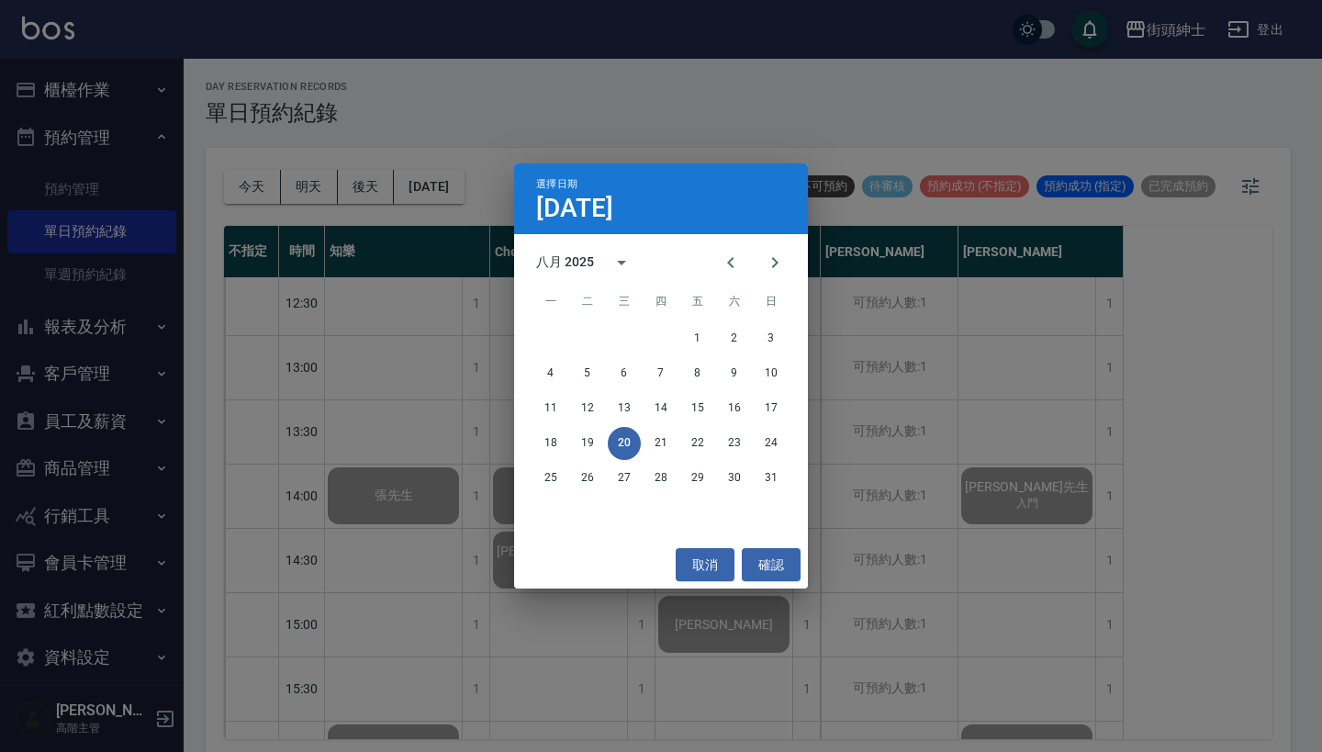
click at [920, 543] on div "選擇日期 [DATE] 八月 2025 一 二 三 四 五 六 日 1 2 3 4 5 6 7 8 9 10 11 12 13 14 15 16 17 18 …" at bounding box center [661, 376] width 1322 height 752
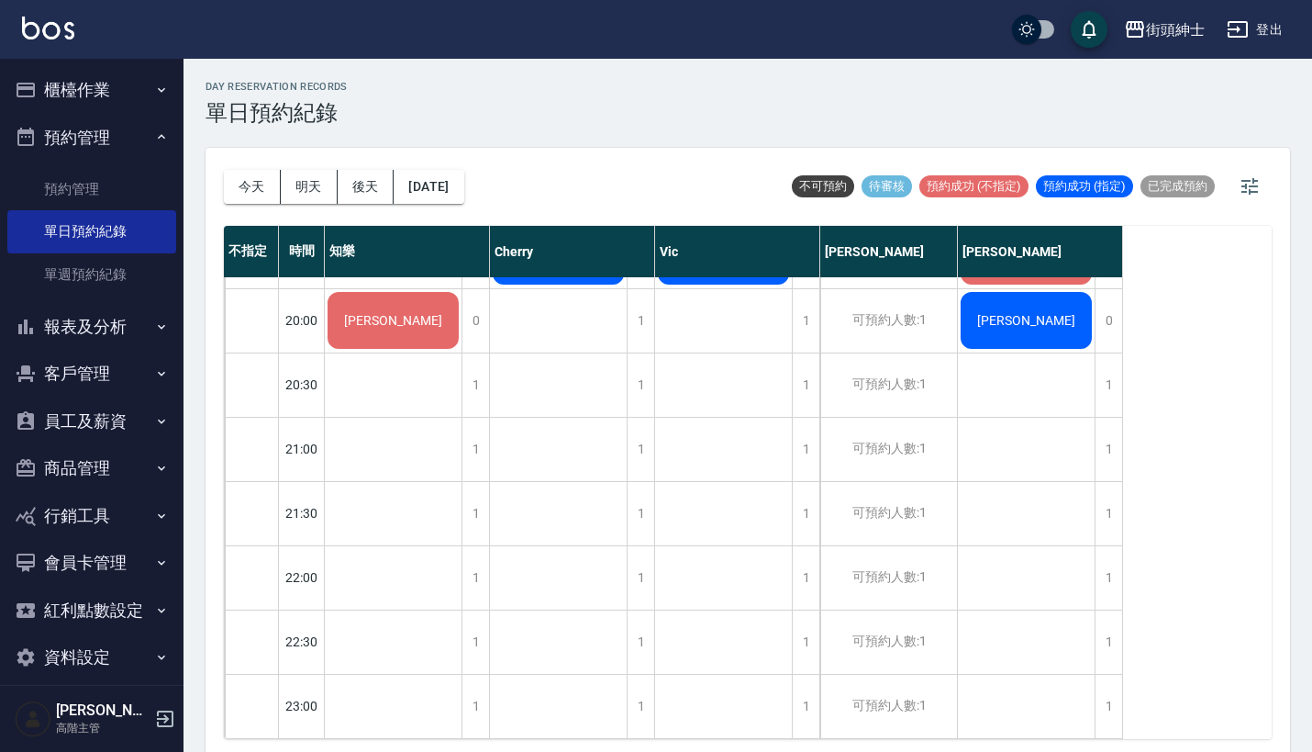
scroll to position [1417, 0]
